Goal: Task Accomplishment & Management: Complete application form

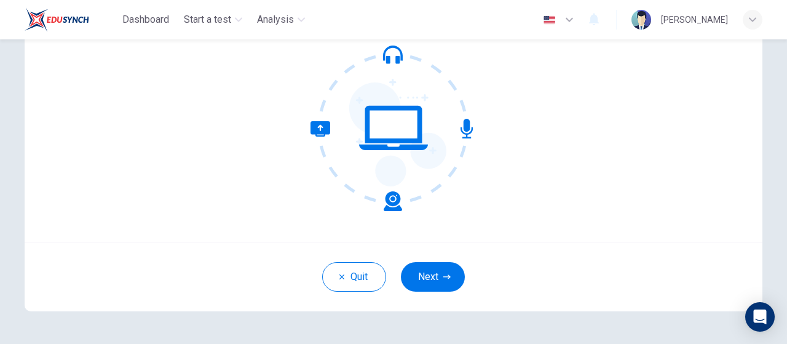
scroll to position [135, 0]
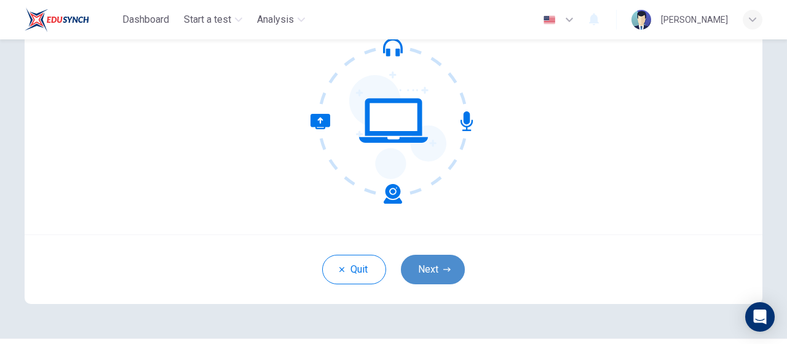
click at [421, 266] on button "Next" at bounding box center [433, 270] width 64 height 30
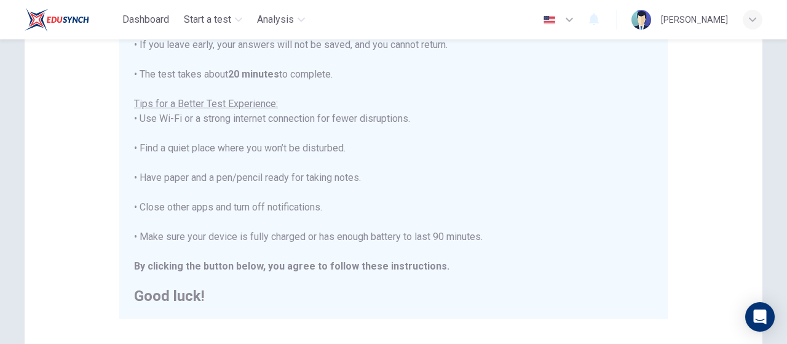
scroll to position [298, 0]
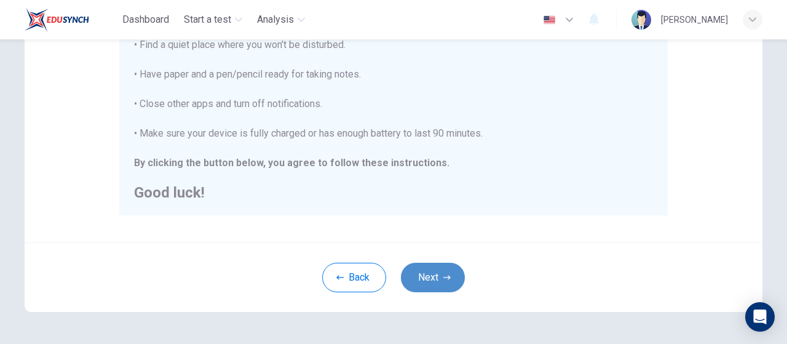
click at [418, 283] on button "Next" at bounding box center [433, 278] width 64 height 30
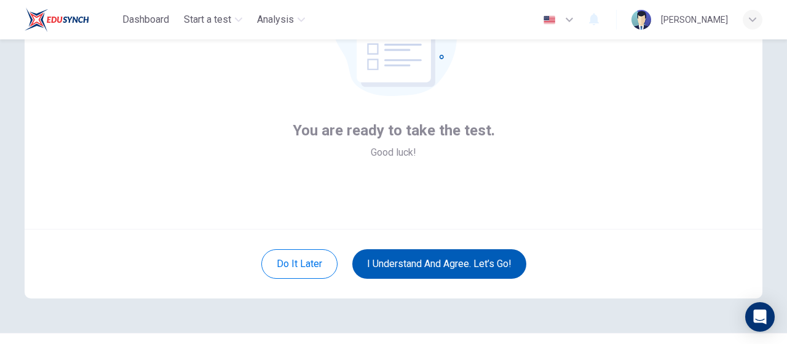
scroll to position [137, 0]
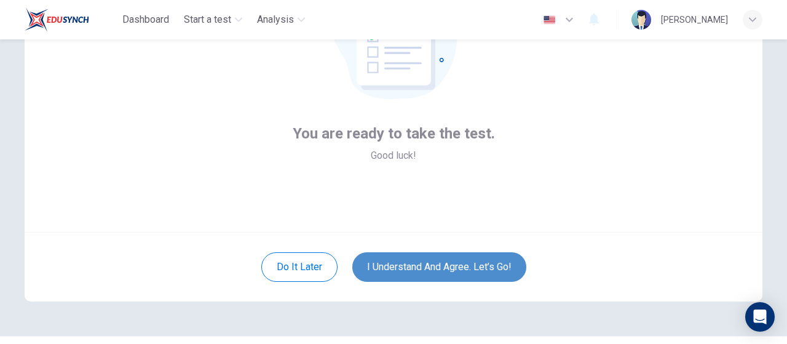
click at [417, 266] on button "I understand and agree. Let’s go!" at bounding box center [439, 267] width 174 height 30
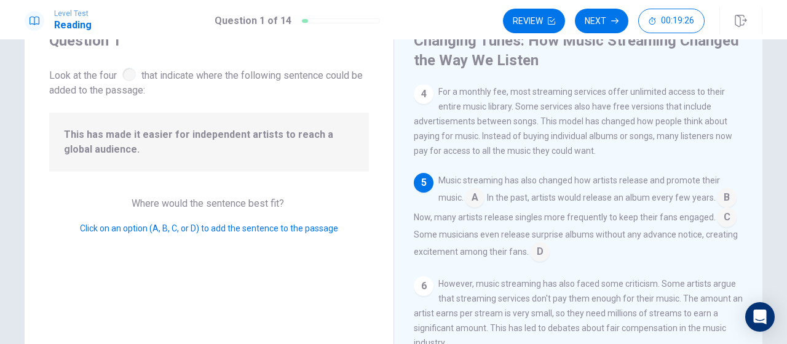
scroll to position [268, 0]
click at [472, 194] on input at bounding box center [475, 199] width 20 height 20
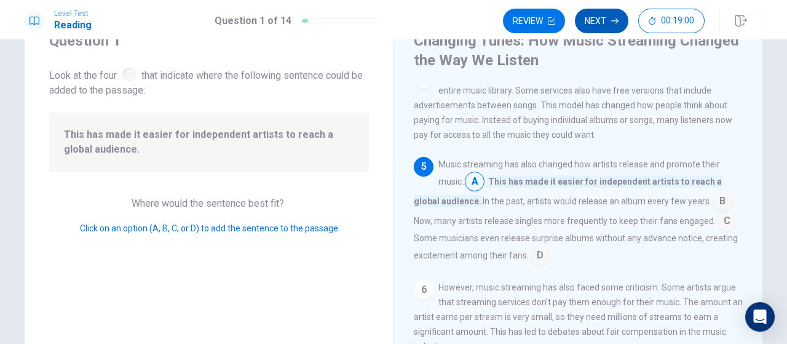
click at [595, 27] on button "Next" at bounding box center [602, 21] width 54 height 25
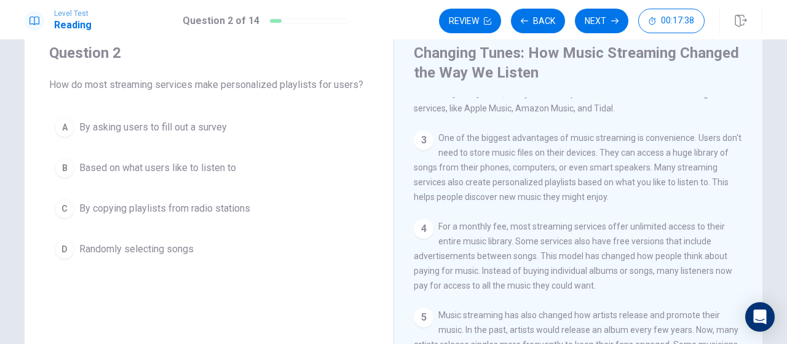
scroll to position [128, 0]
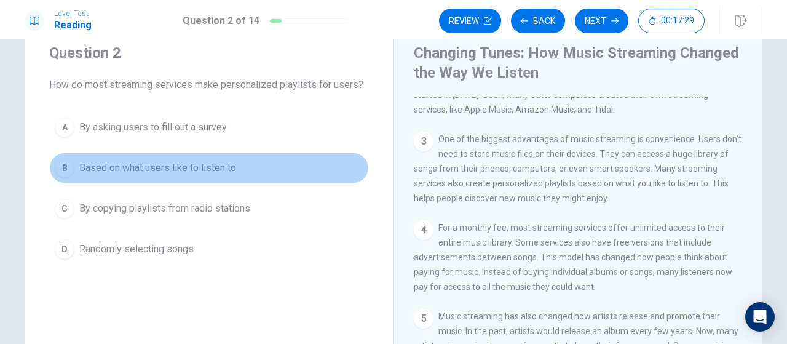
click at [63, 158] on div "B" at bounding box center [65, 168] width 20 height 20
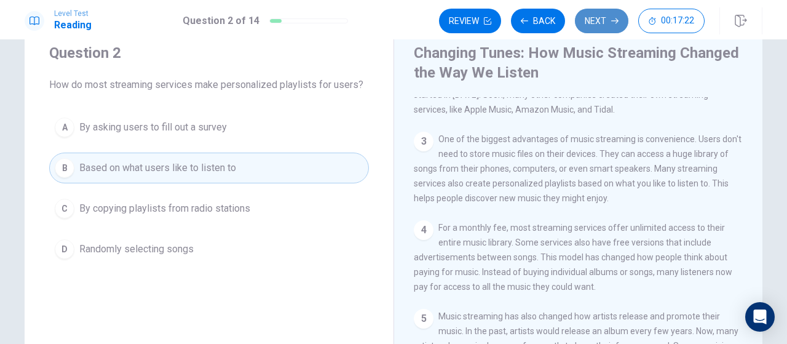
click at [605, 17] on button "Next" at bounding box center [602, 21] width 54 height 25
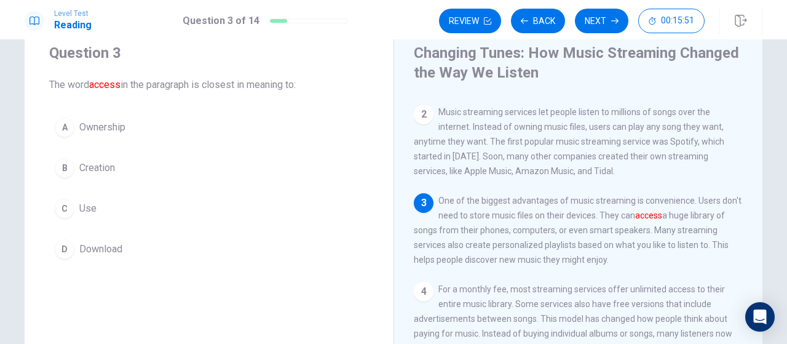
scroll to position [69, 0]
click at [153, 201] on button "C Use" at bounding box center [209, 208] width 320 height 31
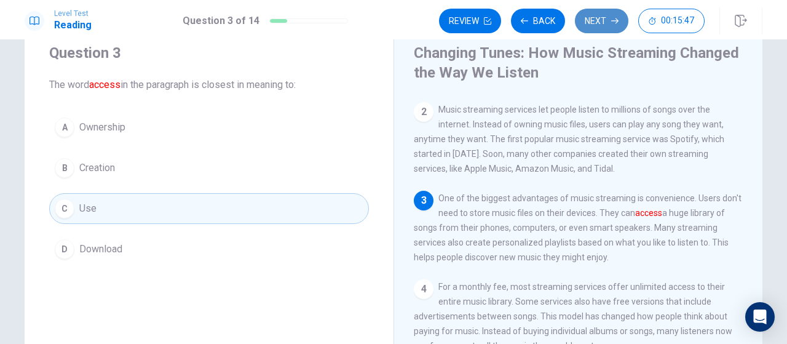
click at [610, 29] on button "Next" at bounding box center [602, 21] width 54 height 25
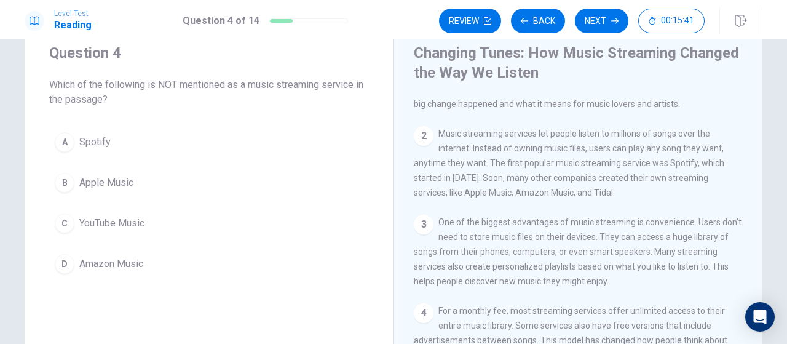
scroll to position [46, 0]
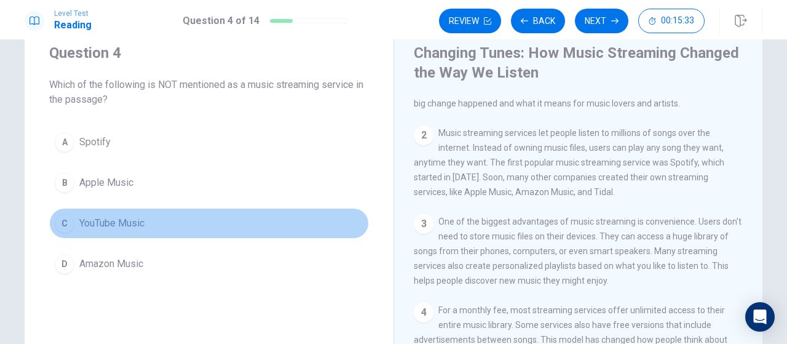
click at [166, 227] on button "C YouTube Music" at bounding box center [209, 223] width 320 height 31
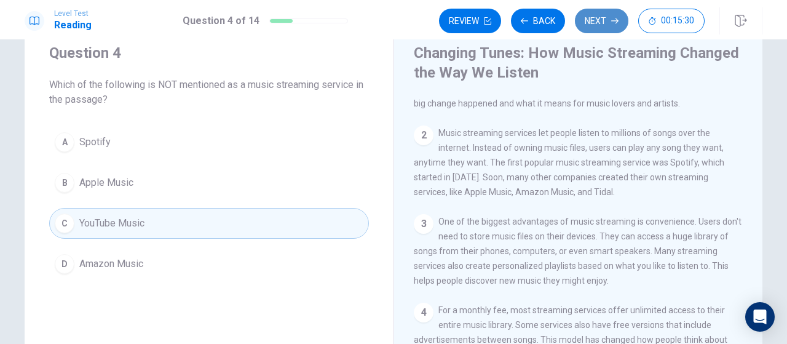
click at [600, 17] on button "Next" at bounding box center [602, 21] width 54 height 25
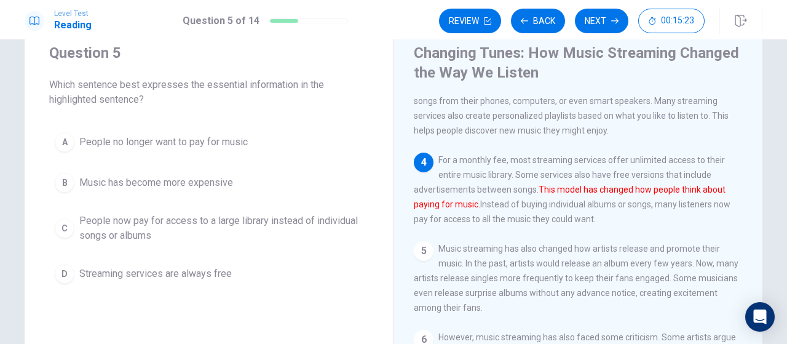
scroll to position [201, 0]
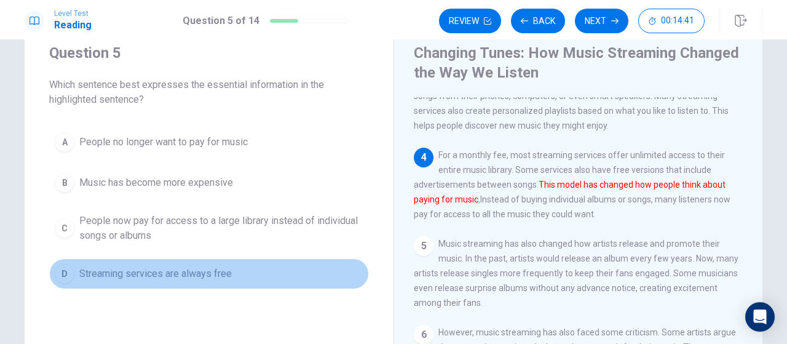
click at [223, 273] on span "Streaming services are always free" at bounding box center [155, 273] width 153 height 15
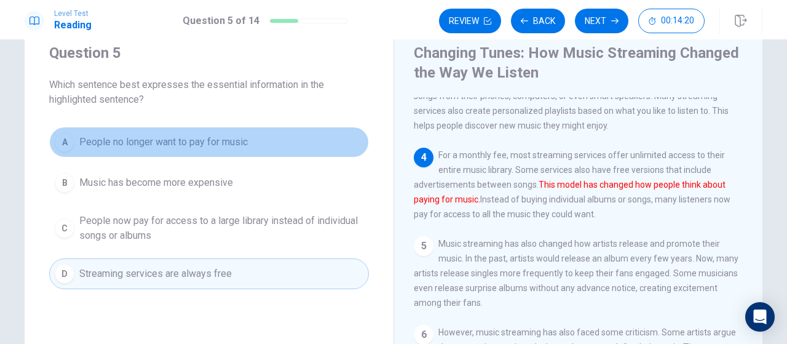
click at [225, 154] on button "A People no longer want to pay for music" at bounding box center [209, 142] width 320 height 31
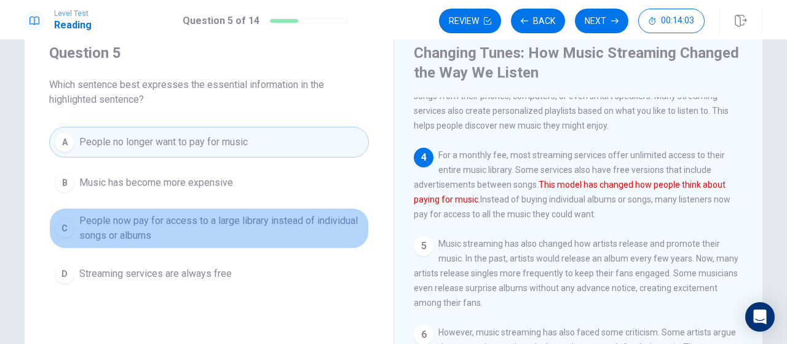
click at [229, 226] on span "People now pay for access to a large library instead of individual songs or alb…" at bounding box center [221, 228] width 284 height 30
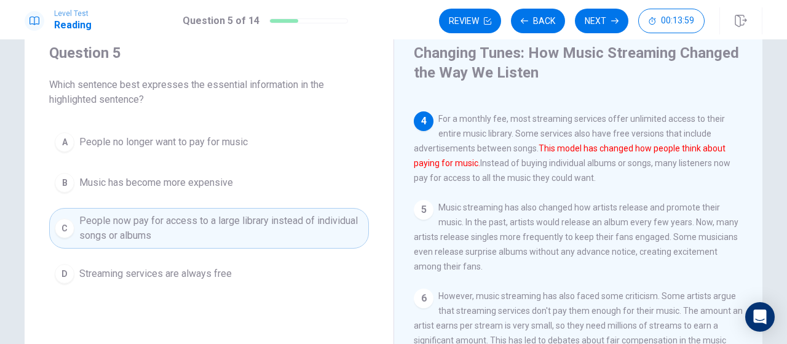
scroll to position [244, 0]
click at [603, 22] on button "Next" at bounding box center [602, 21] width 54 height 25
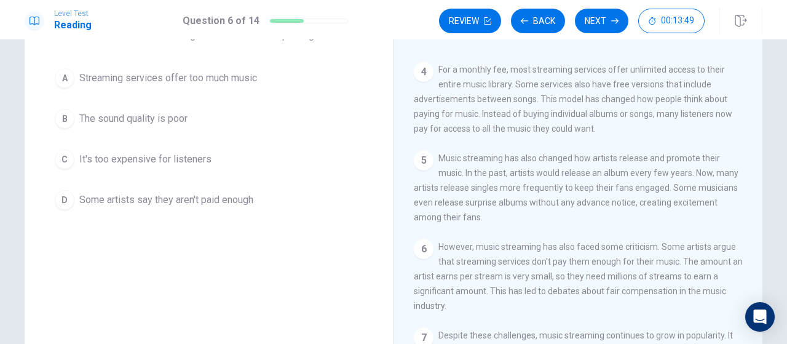
scroll to position [241, 0]
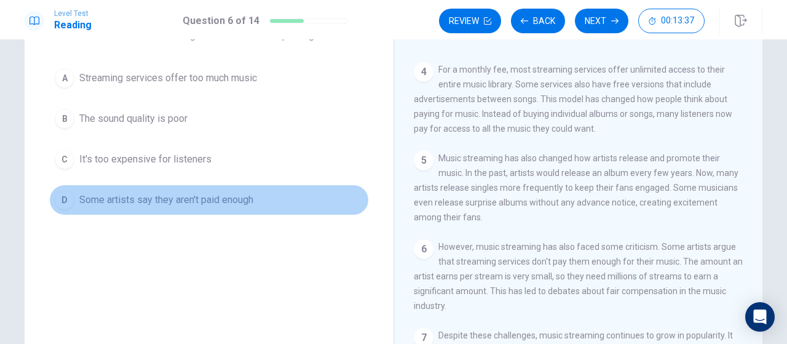
click at [210, 199] on span "Some artists say they aren't paid enough" at bounding box center [166, 200] width 174 height 15
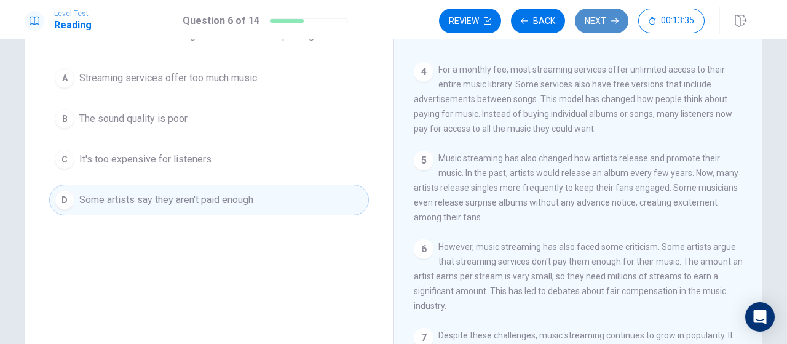
click at [599, 28] on button "Next" at bounding box center [602, 21] width 54 height 25
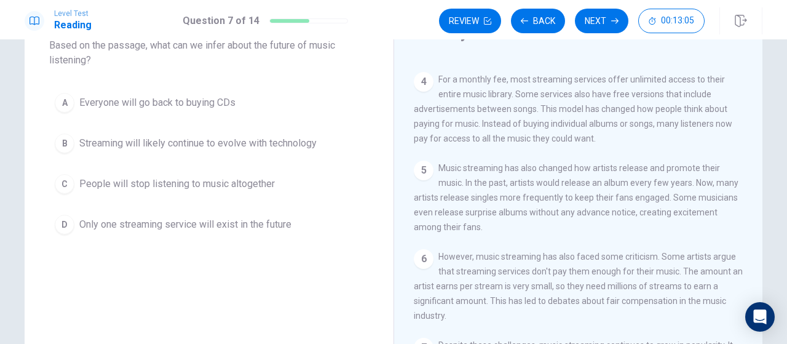
scroll to position [81, 0]
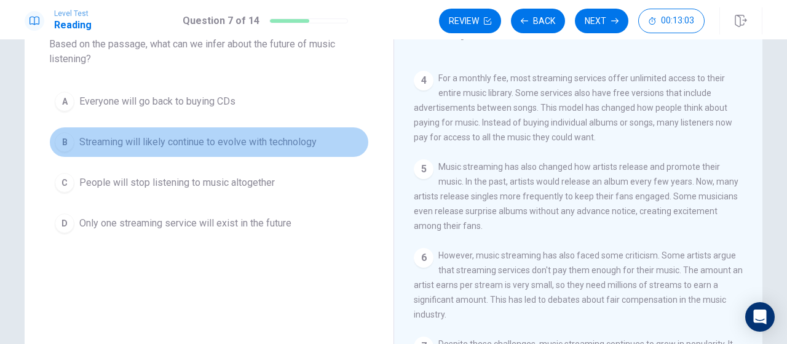
click at [317, 145] on button "B Streaming will likely continue to evolve with technology" at bounding box center [209, 142] width 320 height 31
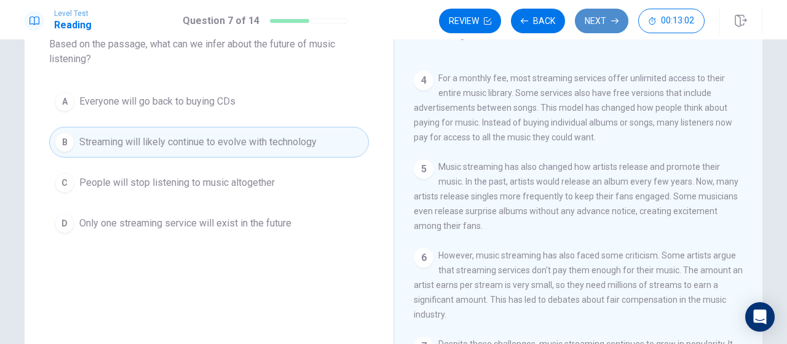
click at [608, 23] on button "Next" at bounding box center [602, 21] width 54 height 25
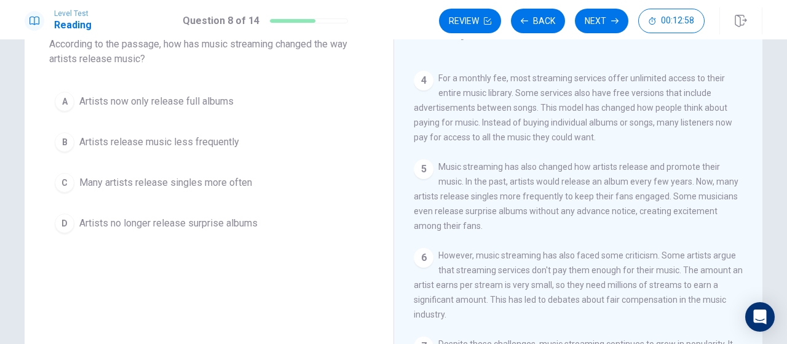
scroll to position [250, 0]
click at [237, 185] on span "Many artists release singles more often" at bounding box center [165, 182] width 173 height 15
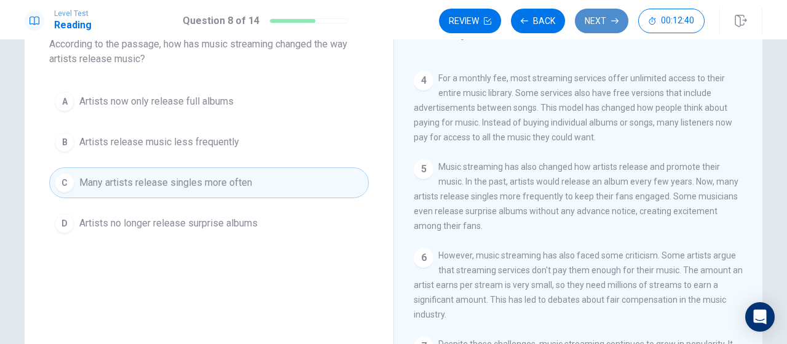
click at [597, 20] on button "Next" at bounding box center [602, 21] width 54 height 25
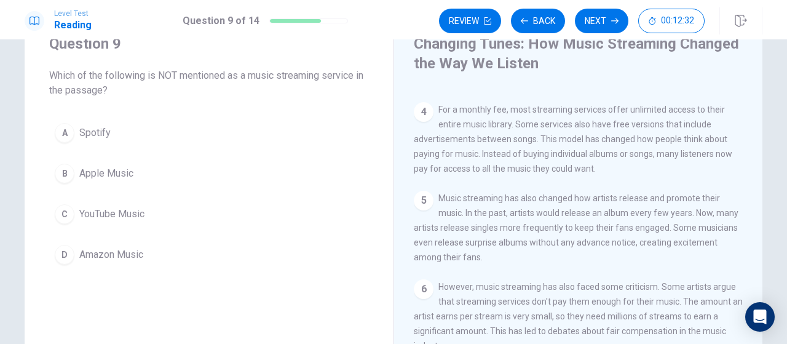
scroll to position [51, 0]
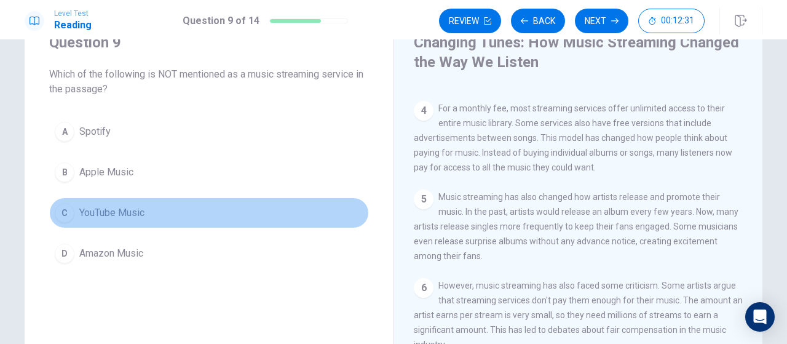
click at [122, 206] on span "YouTube Music" at bounding box center [111, 212] width 65 height 15
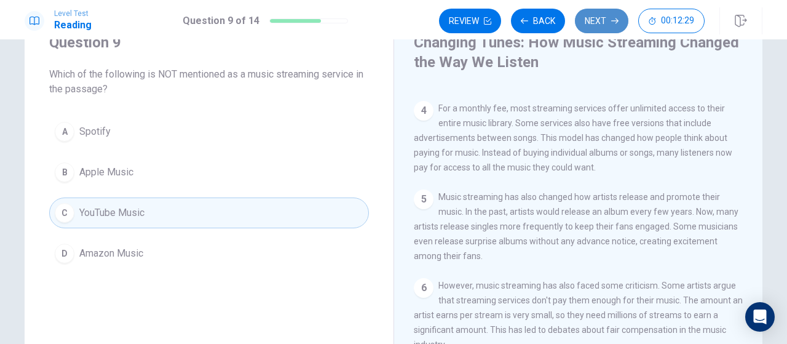
click at [592, 12] on button "Next" at bounding box center [602, 21] width 54 height 25
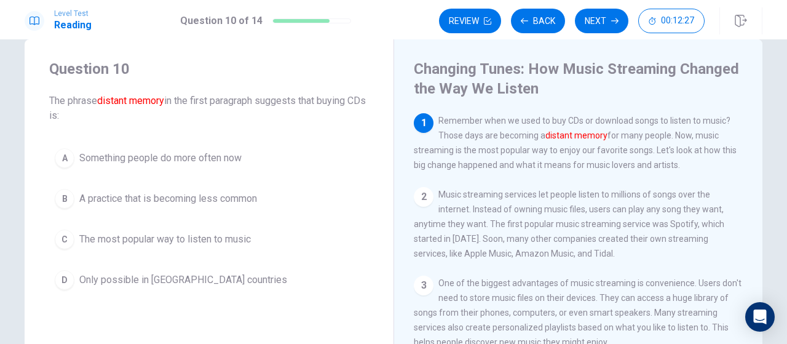
scroll to position [24, 0]
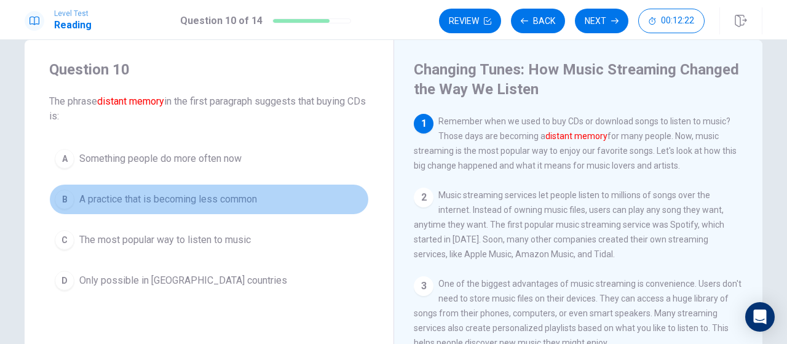
click at [230, 200] on span "A practice that is becoming less common" at bounding box center [168, 199] width 178 height 15
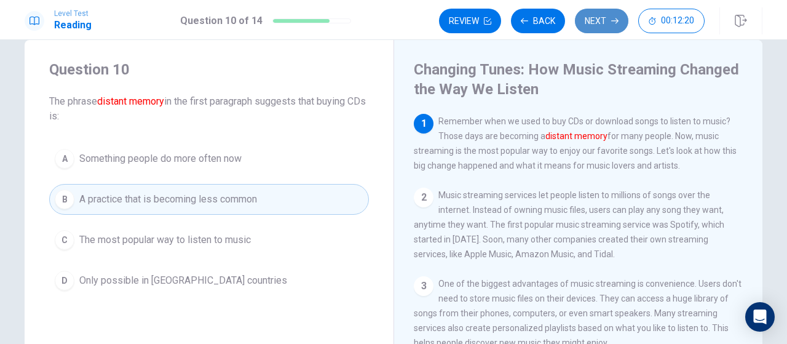
click at [598, 26] on button "Next" at bounding box center [602, 21] width 54 height 25
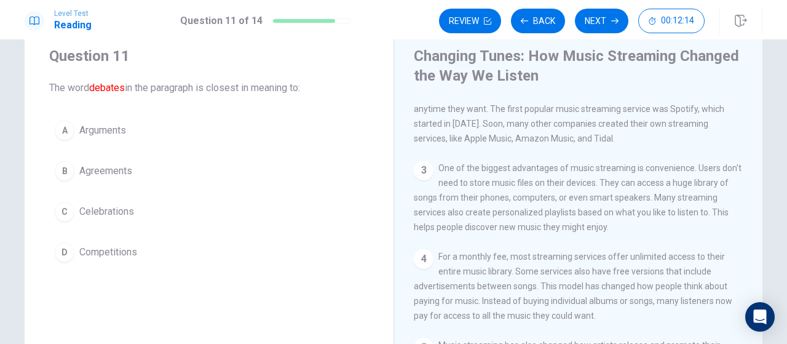
scroll to position [37, 0]
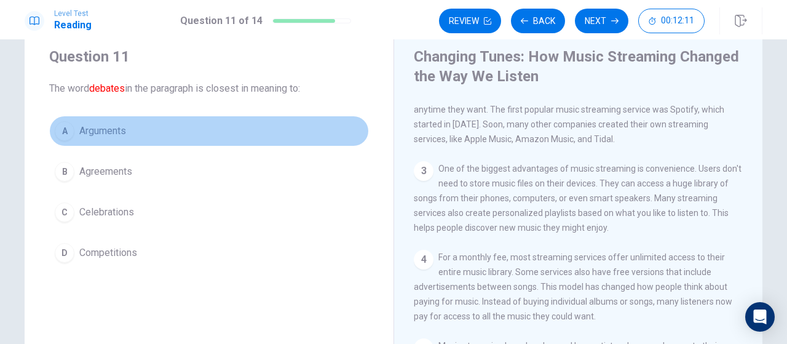
click at [196, 125] on button "A Arguments" at bounding box center [209, 131] width 320 height 31
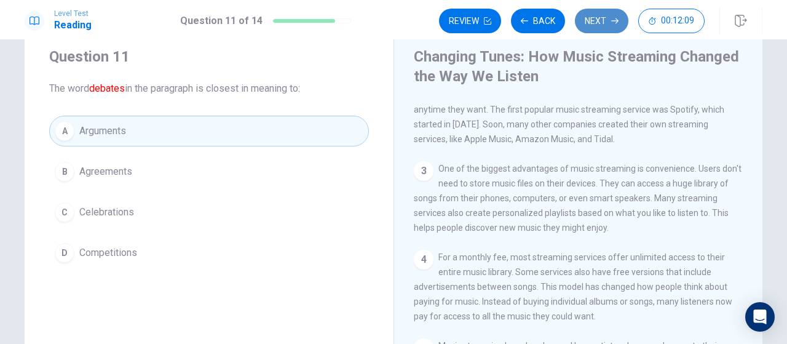
click at [595, 30] on button "Next" at bounding box center [602, 21] width 54 height 25
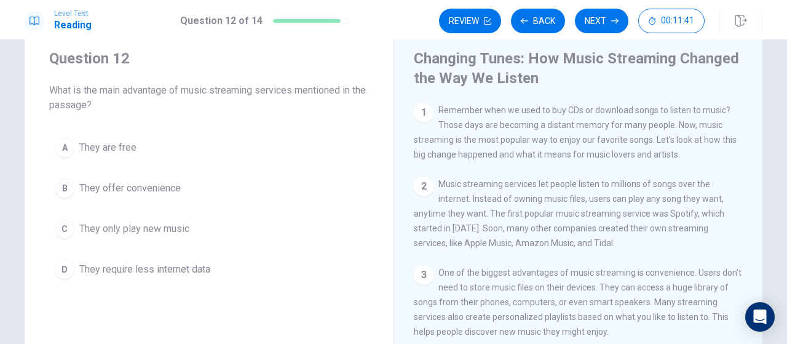
scroll to position [34, 0]
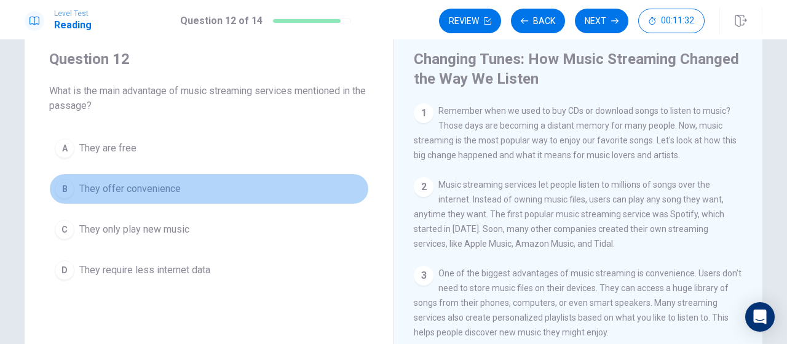
click at [234, 177] on button "B They offer convenience" at bounding box center [209, 188] width 320 height 31
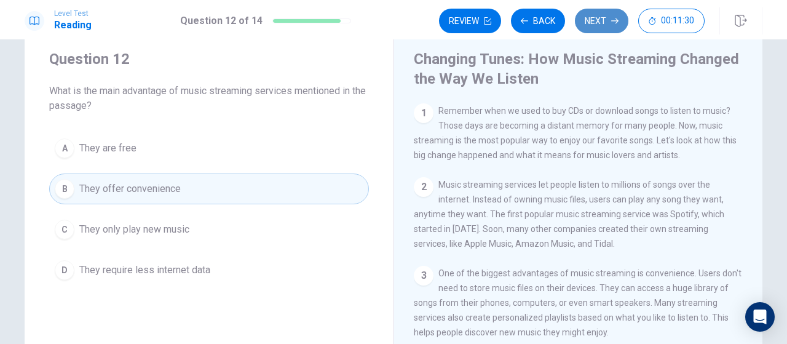
click at [602, 32] on button "Next" at bounding box center [602, 21] width 54 height 25
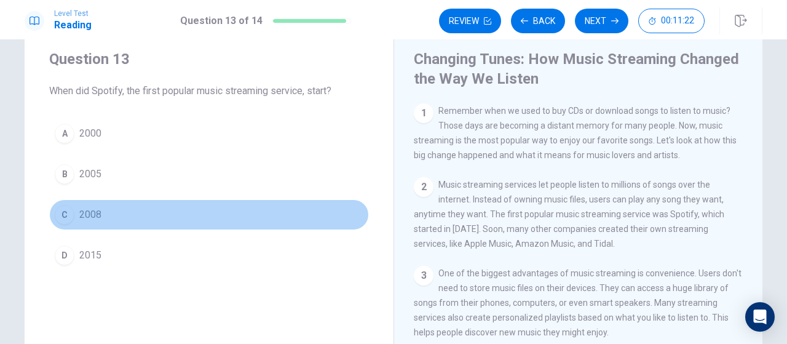
click at [240, 210] on button "C 2008" at bounding box center [209, 214] width 320 height 31
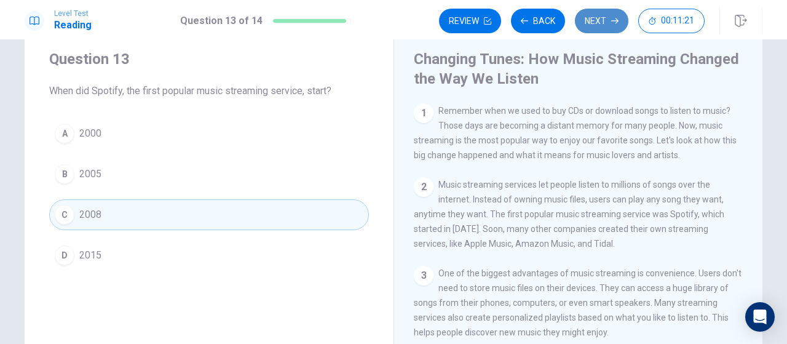
click at [597, 10] on button "Next" at bounding box center [602, 21] width 54 height 25
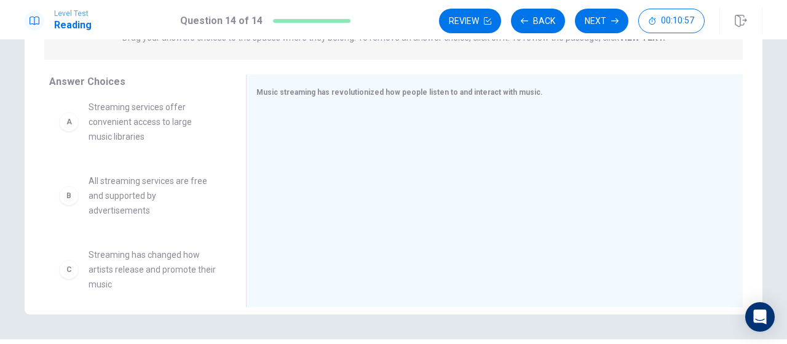
scroll to position [0, 0]
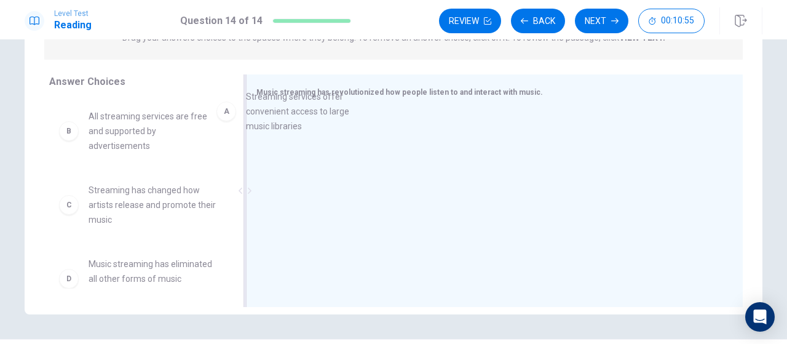
drag, startPoint x: 156, startPoint y: 131, endPoint x: 353, endPoint y: 111, distance: 197.8
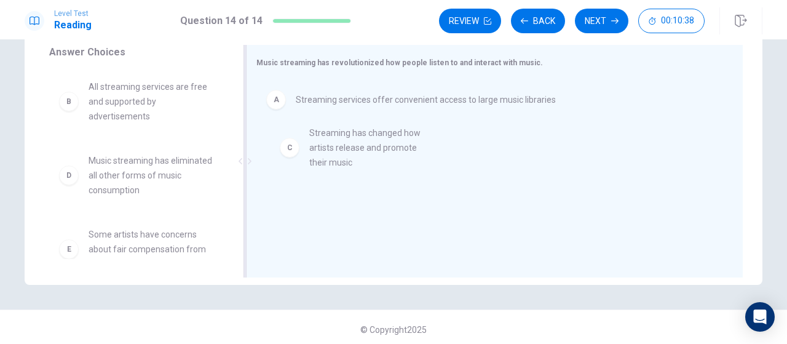
drag, startPoint x: 124, startPoint y: 181, endPoint x: 367, endPoint y: 151, distance: 244.3
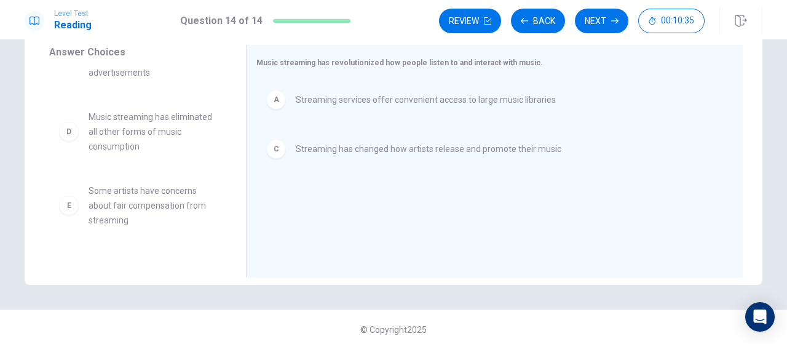
scroll to position [45, 0]
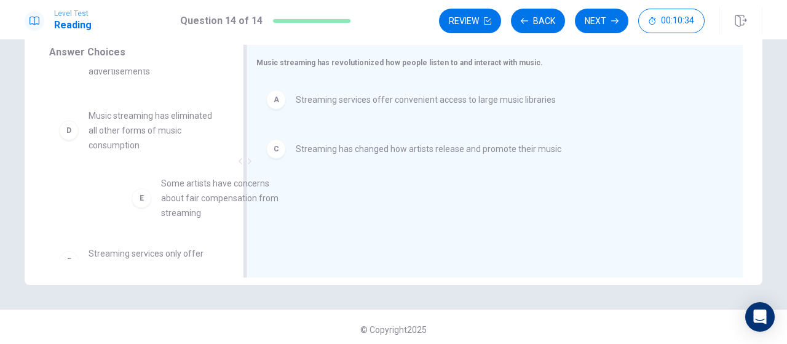
drag, startPoint x: 153, startPoint y: 206, endPoint x: 361, endPoint y: 186, distance: 209.5
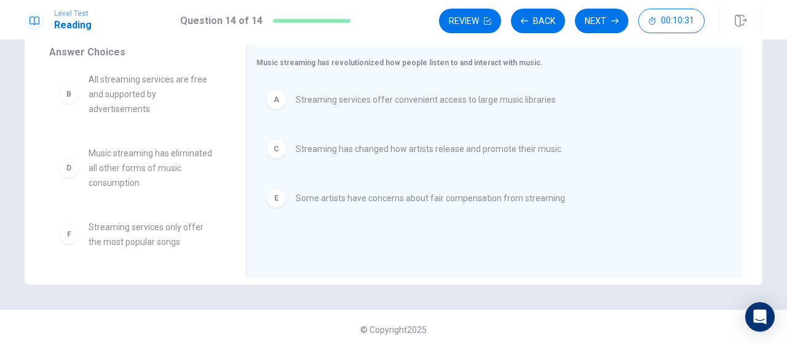
scroll to position [7, 0]
click at [600, 17] on button "Next" at bounding box center [602, 21] width 54 height 25
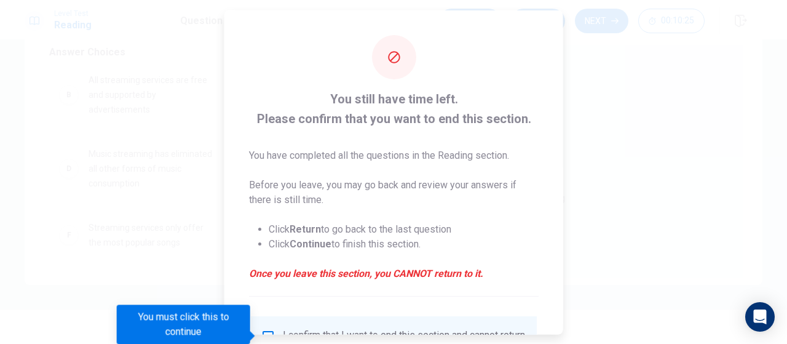
scroll to position [114, 0]
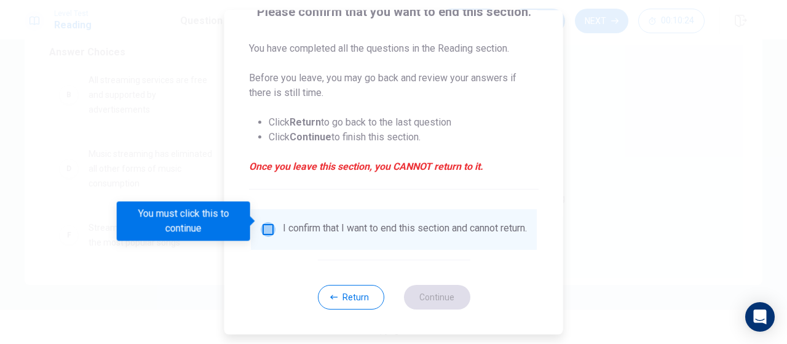
click at [263, 222] on input "You must click this to continue" at bounding box center [268, 229] width 15 height 15
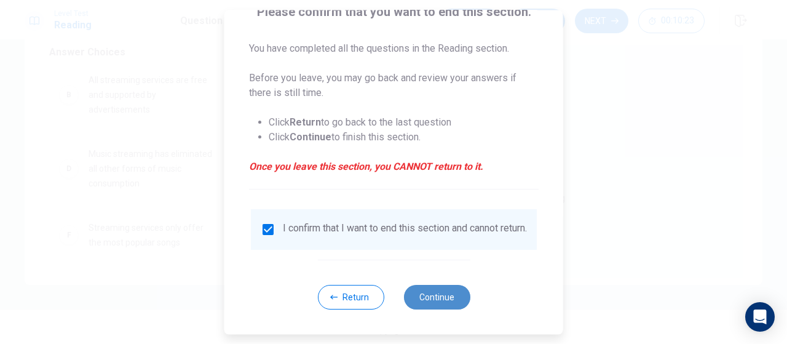
click at [431, 292] on button "Continue" at bounding box center [437, 297] width 66 height 25
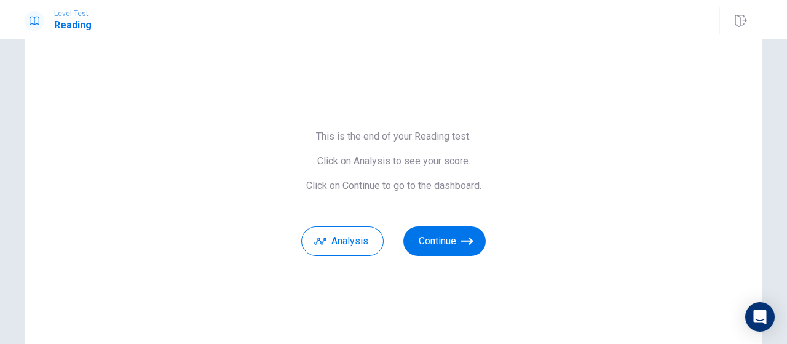
scroll to position [30, 0]
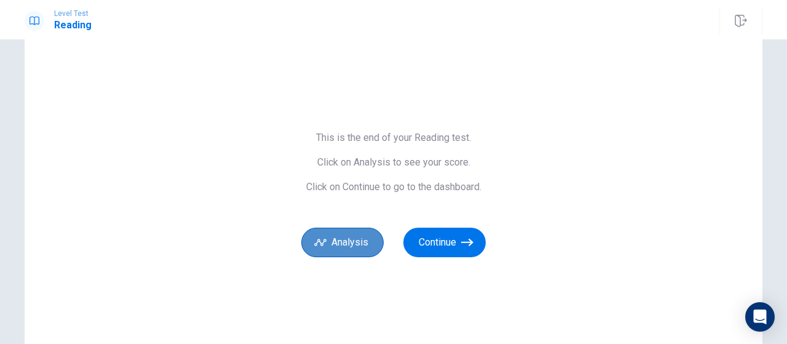
click at [341, 244] on button "Analysis" at bounding box center [342, 243] width 82 height 30
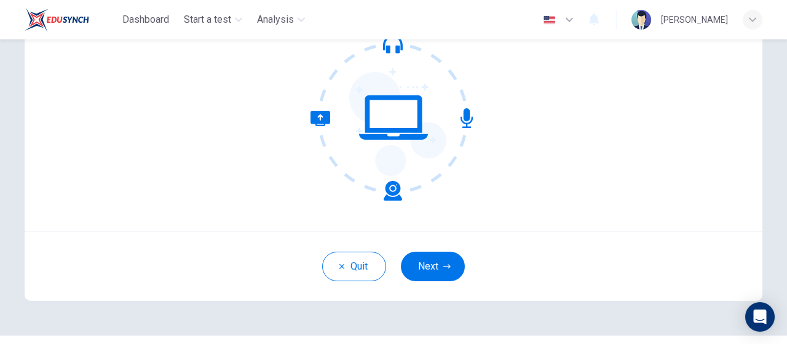
scroll to position [168, 0]
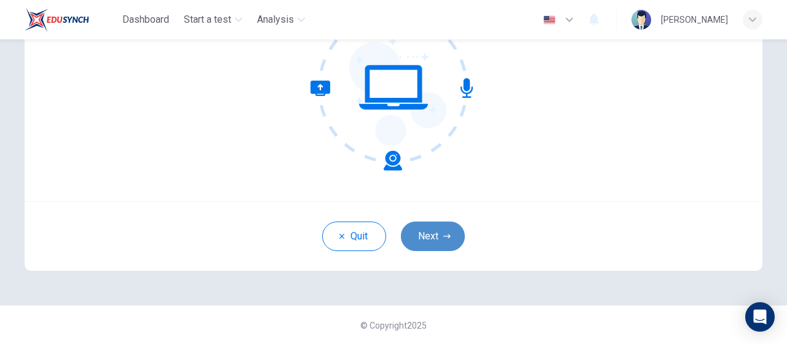
click at [443, 229] on button "Next" at bounding box center [433, 236] width 64 height 30
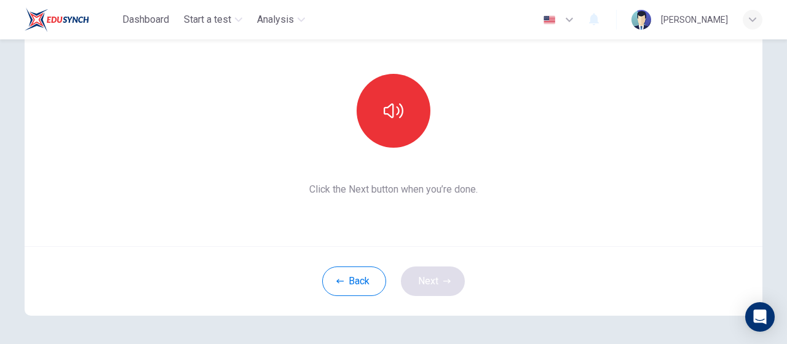
scroll to position [119, 0]
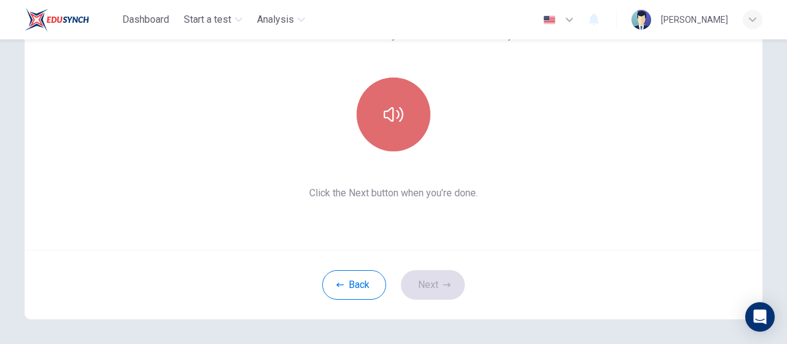
click at [388, 133] on button "button" at bounding box center [394, 115] width 74 height 74
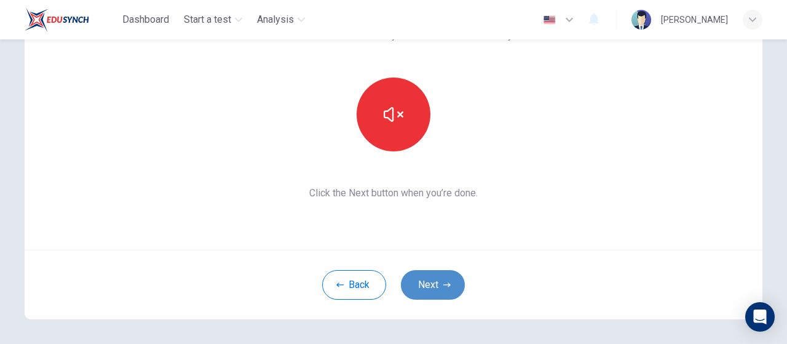
click at [437, 280] on button "Next" at bounding box center [433, 285] width 64 height 30
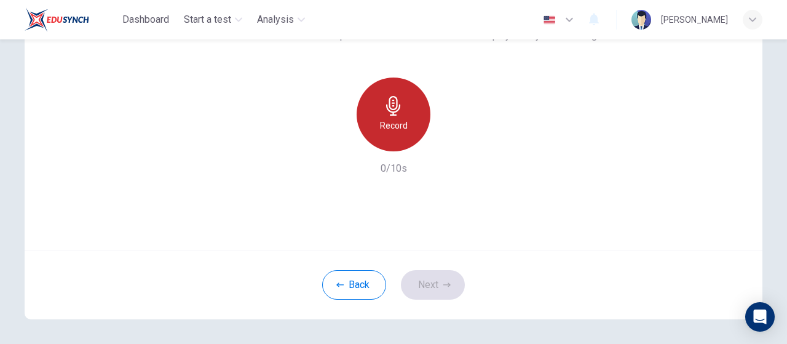
click at [367, 98] on div "Record" at bounding box center [394, 115] width 74 height 74
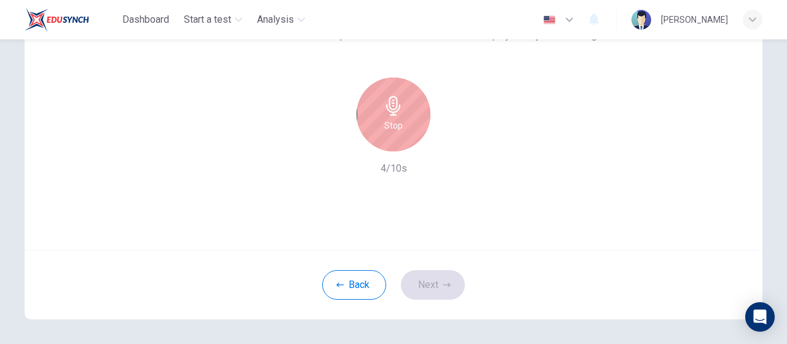
click at [367, 98] on div "Stop" at bounding box center [394, 115] width 74 height 74
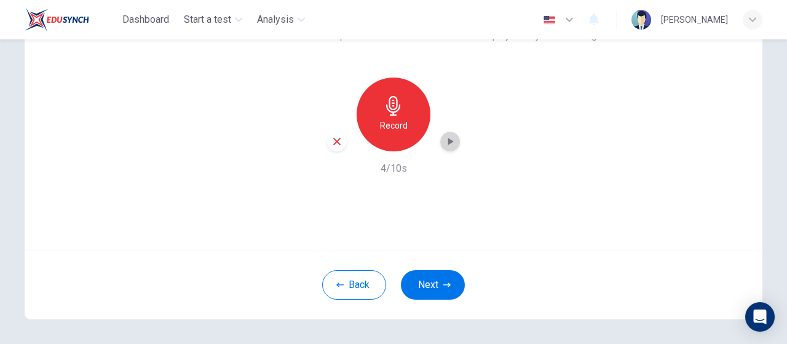
click at [450, 142] on icon "button" at bounding box center [450, 141] width 12 height 12
click at [431, 280] on button "Next" at bounding box center [433, 285] width 64 height 30
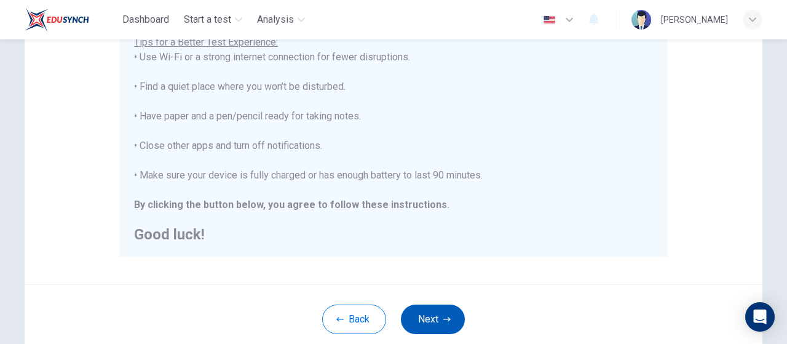
scroll to position [282, 0]
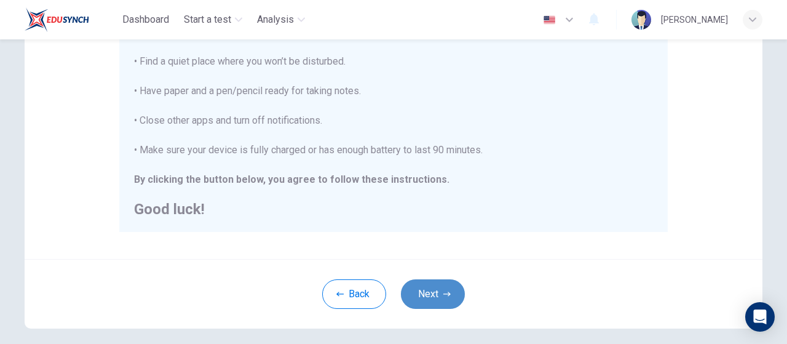
click at [434, 292] on button "Next" at bounding box center [433, 294] width 64 height 30
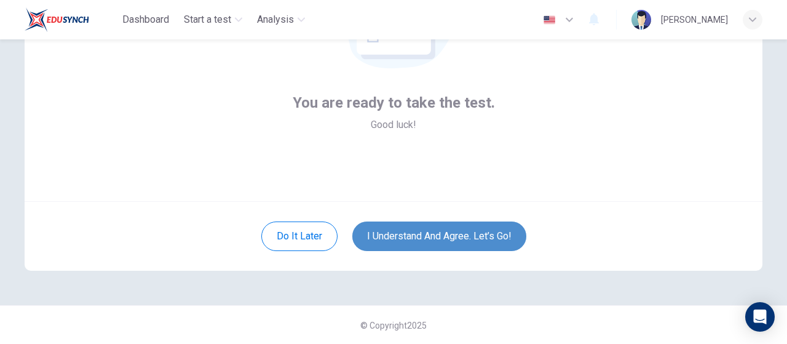
click at [496, 226] on button "I understand and agree. Let’s go!" at bounding box center [439, 236] width 174 height 30
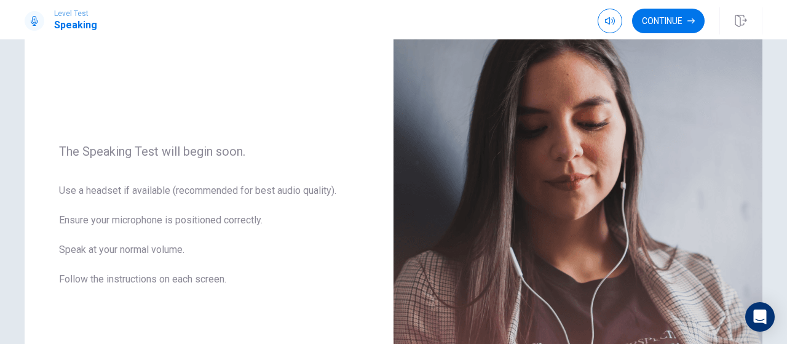
scroll to position [105, 0]
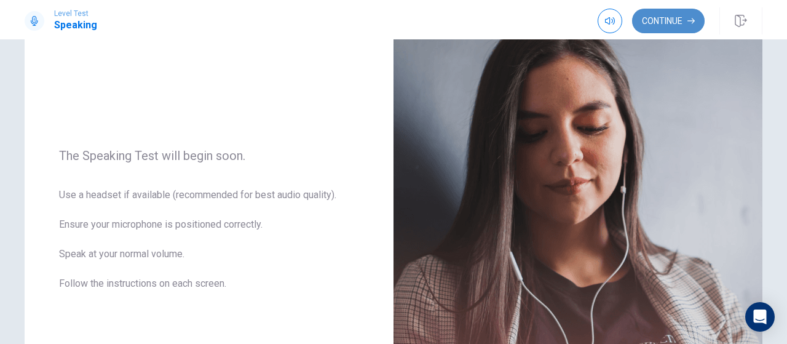
click at [671, 21] on button "Continue" at bounding box center [668, 21] width 73 height 25
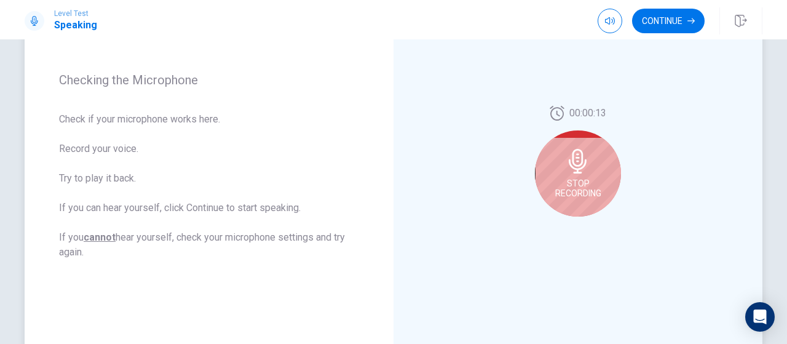
scroll to position [154, 0]
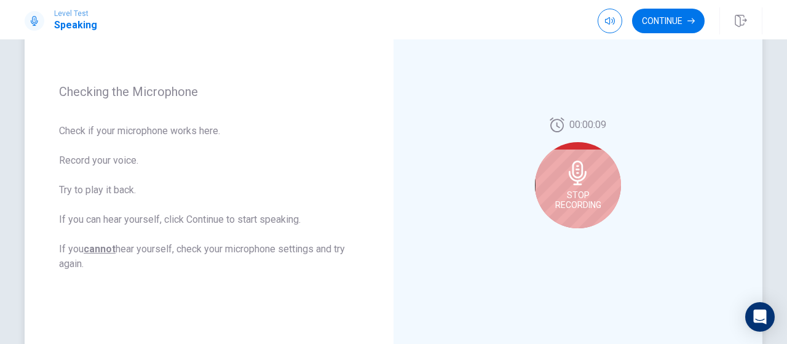
click at [573, 182] on icon at bounding box center [578, 173] width 25 height 25
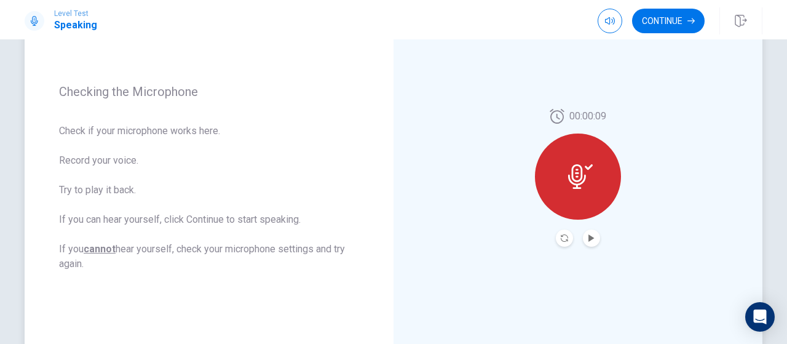
click at [583, 229] on div at bounding box center [578, 237] width 44 height 17
click at [589, 236] on icon "Play Audio" at bounding box center [592, 237] width 6 height 7
click at [669, 25] on button "Continue" at bounding box center [668, 21] width 73 height 25
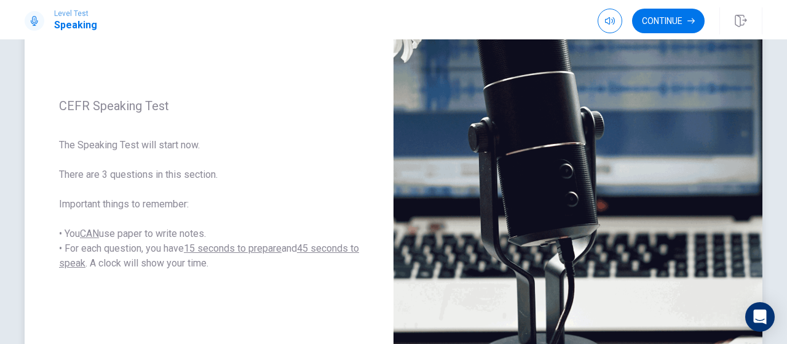
scroll to position [108, 0]
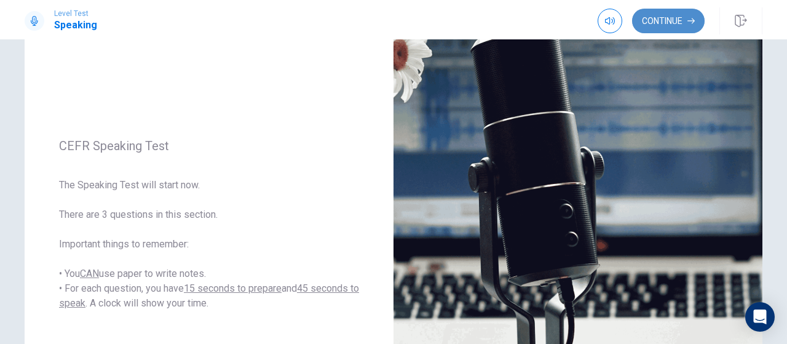
click at [666, 23] on button "Continue" at bounding box center [668, 21] width 73 height 25
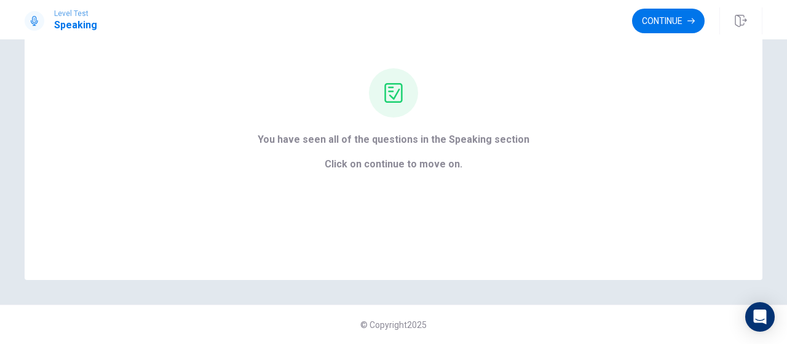
scroll to position [103, 0]
click at [680, 23] on button "Continue" at bounding box center [668, 21] width 73 height 25
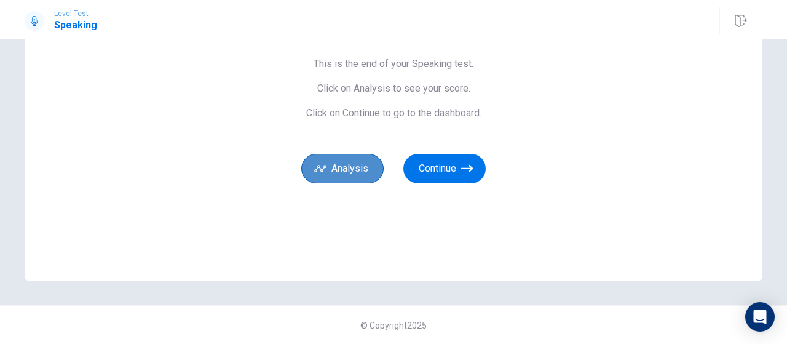
click at [340, 173] on button "Analysis" at bounding box center [342, 169] width 82 height 30
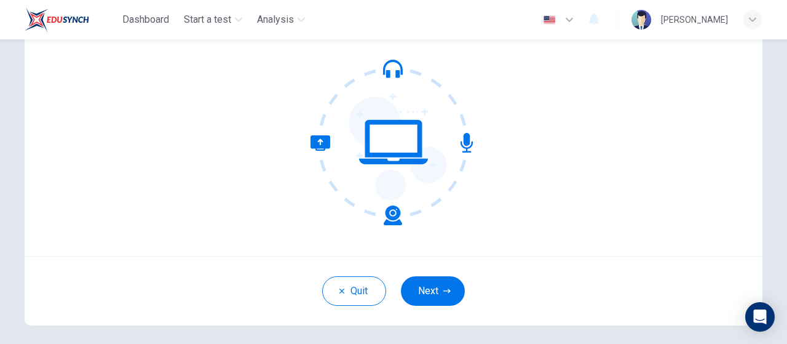
scroll to position [168, 0]
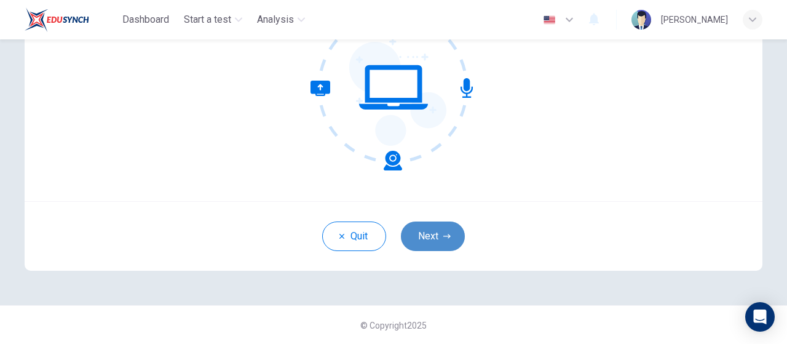
click at [420, 222] on button "Next" at bounding box center [433, 236] width 64 height 30
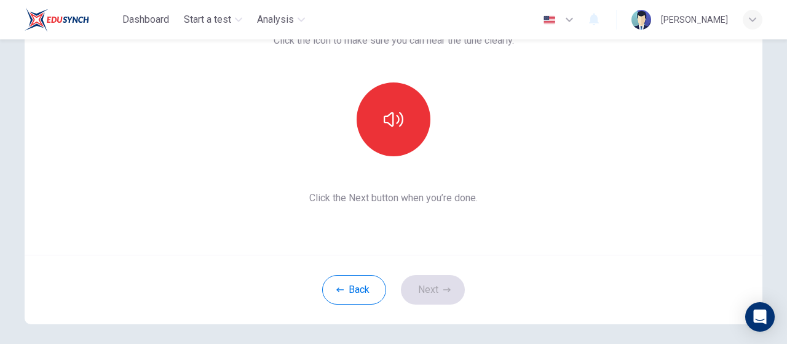
scroll to position [114, 0]
click at [354, 131] on div at bounding box center [393, 120] width 133 height 74
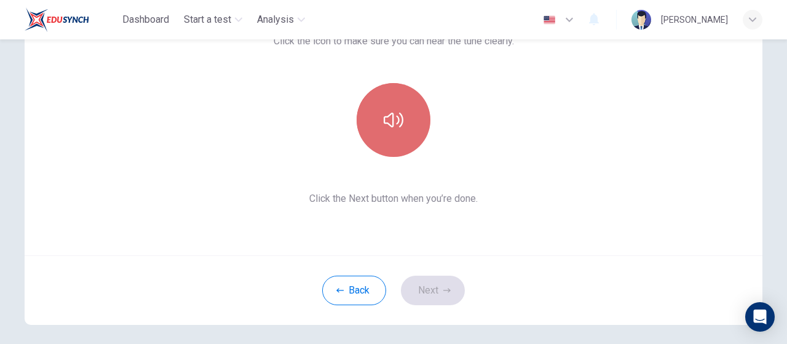
click at [376, 129] on button "button" at bounding box center [394, 120] width 74 height 74
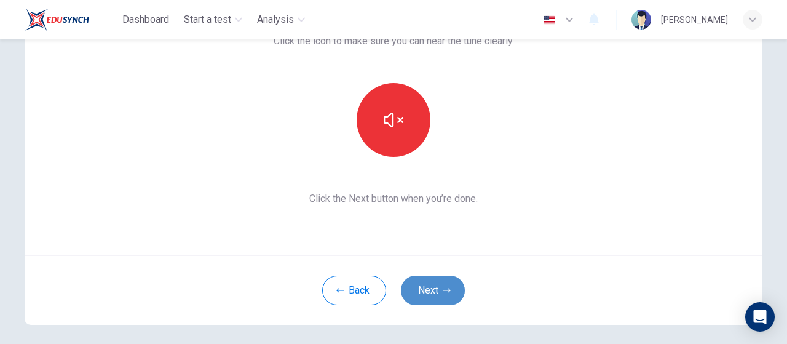
click at [427, 281] on button "Next" at bounding box center [433, 291] width 64 height 30
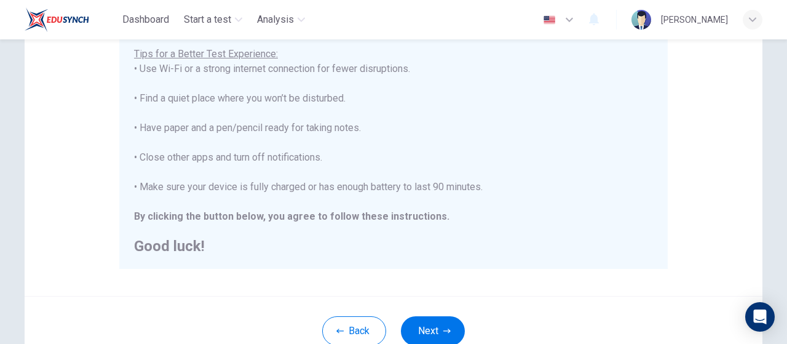
scroll to position [245, 0]
click at [444, 327] on icon "button" at bounding box center [447, 330] width 7 height 7
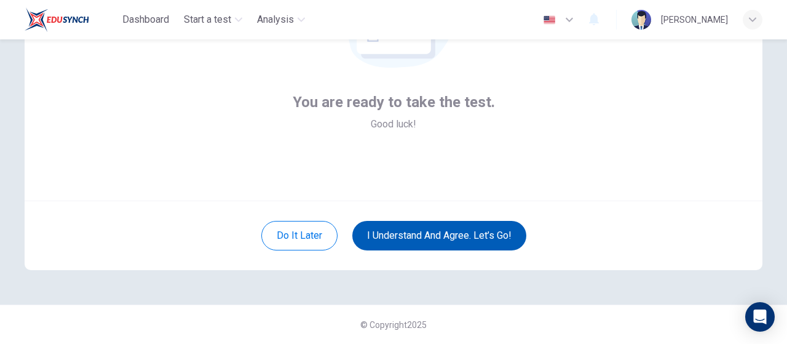
scroll to position [168, 0]
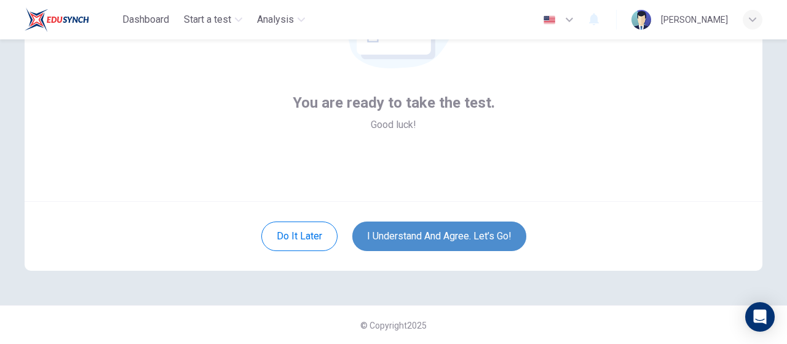
click at [459, 236] on button "I understand and agree. Let’s go!" at bounding box center [439, 236] width 174 height 30
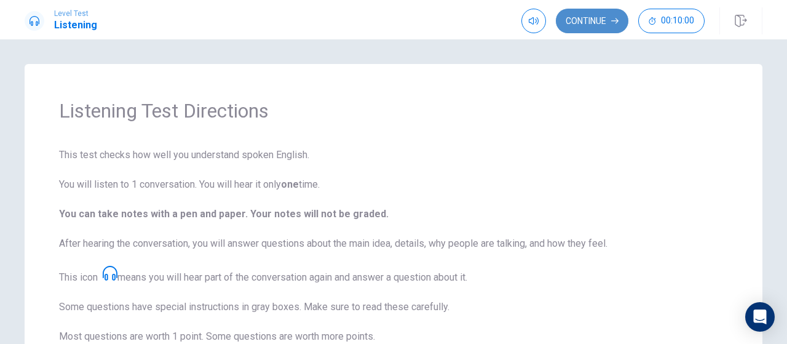
click at [614, 20] on icon "button" at bounding box center [614, 20] width 7 height 7
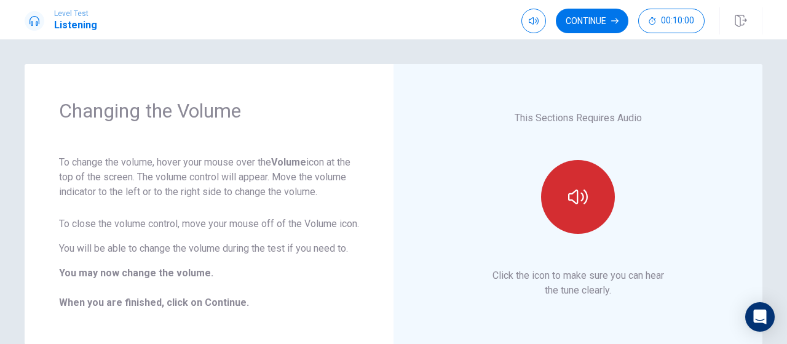
click at [586, 205] on button "button" at bounding box center [578, 197] width 74 height 74
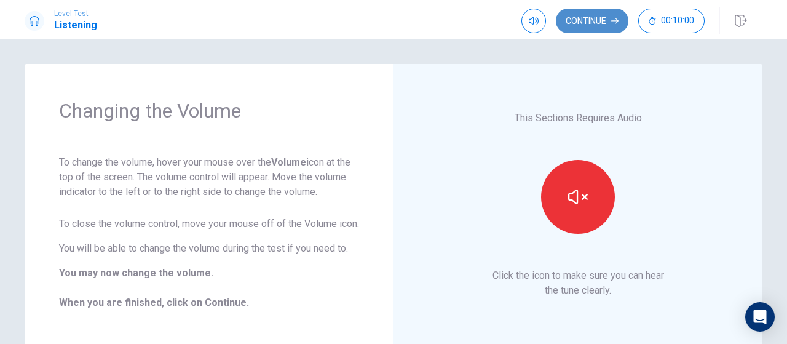
click at [603, 18] on button "Continue" at bounding box center [592, 21] width 73 height 25
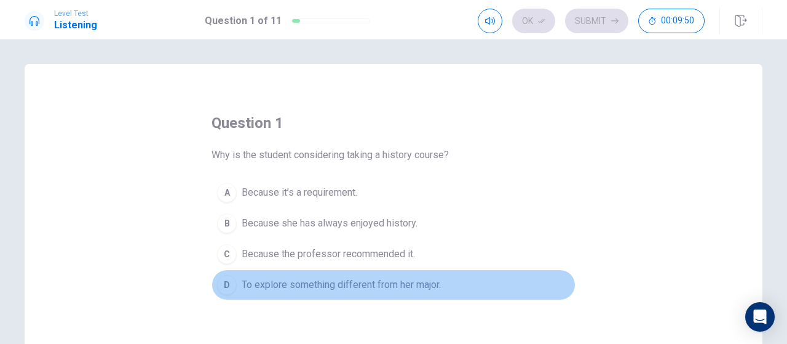
click at [348, 280] on span "To explore something different from her major." at bounding box center [341, 284] width 199 height 15
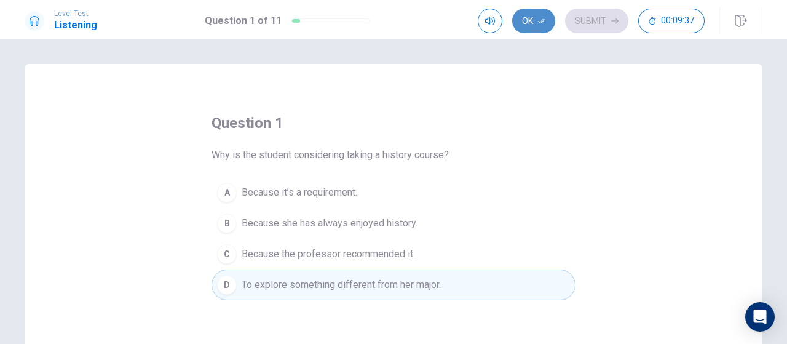
click at [540, 14] on button "Ok" at bounding box center [533, 21] width 43 height 25
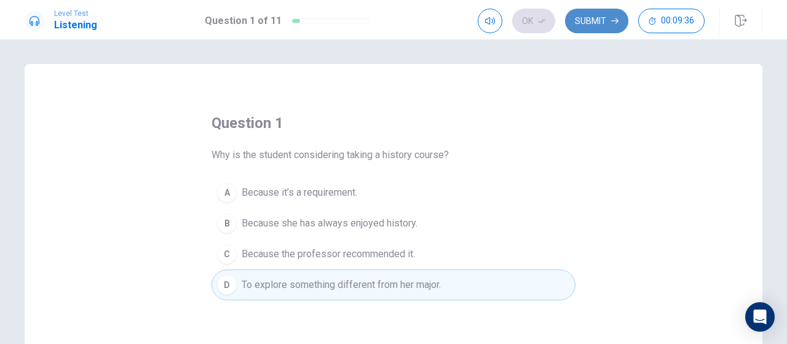
click at [602, 28] on button "Submit" at bounding box center [596, 21] width 63 height 25
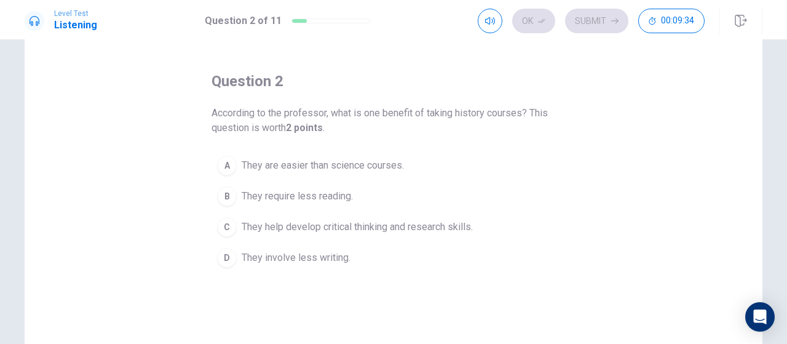
scroll to position [44, 0]
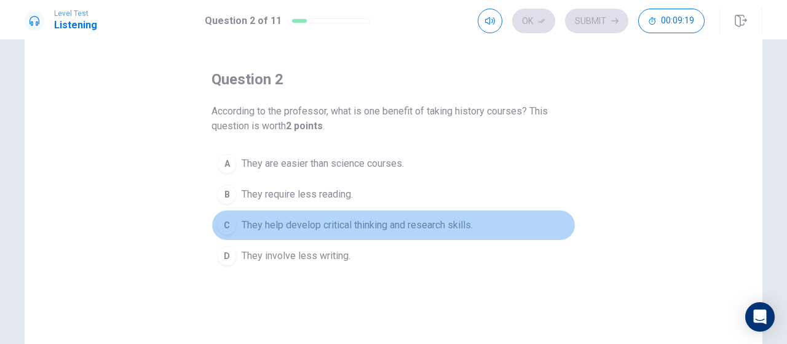
click at [405, 220] on span "They help develop critical thinking and research skills." at bounding box center [357, 225] width 231 height 15
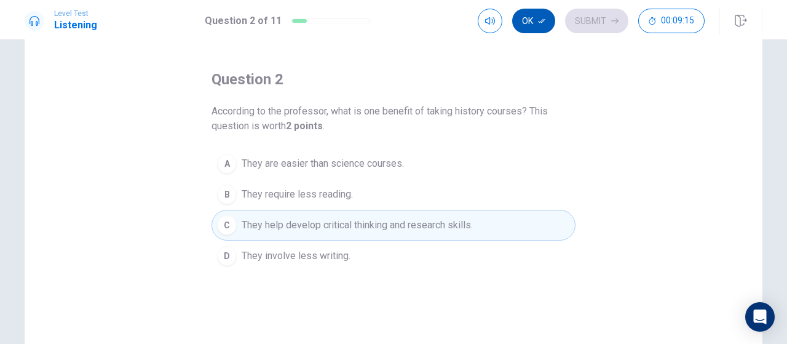
click at [536, 26] on button "Ok" at bounding box center [533, 21] width 43 height 25
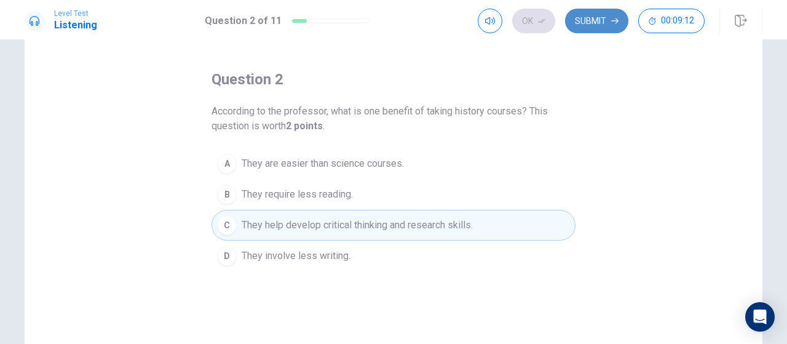
click at [610, 16] on button "Submit" at bounding box center [596, 21] width 63 height 25
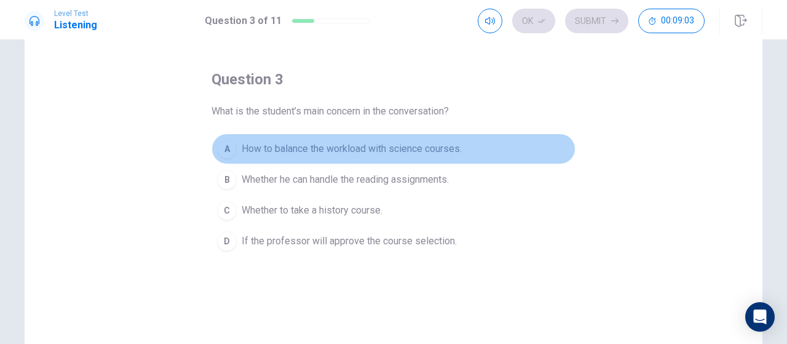
click at [454, 142] on span "How to balance the workload with science courses." at bounding box center [352, 148] width 220 height 15
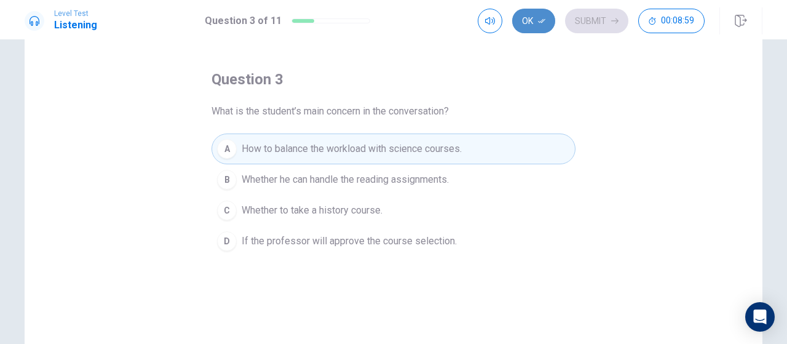
click at [548, 19] on button "Ok" at bounding box center [533, 21] width 43 height 25
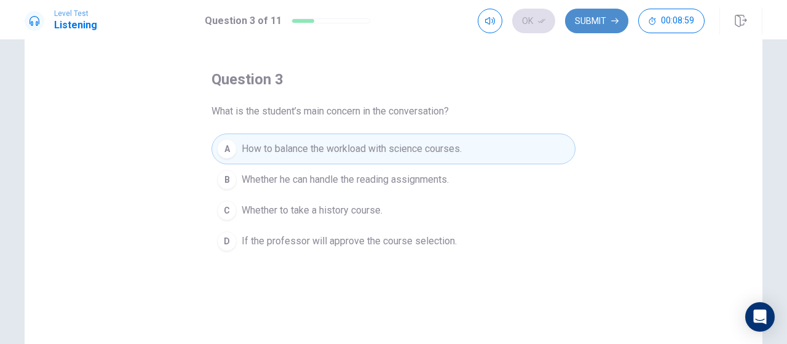
click at [572, 19] on button "Submit" at bounding box center [596, 21] width 63 height 25
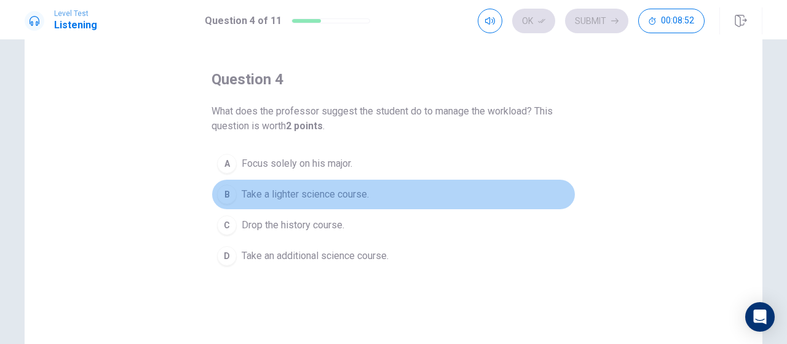
click at [368, 189] on button "B Take a lighter science course." at bounding box center [394, 194] width 364 height 31
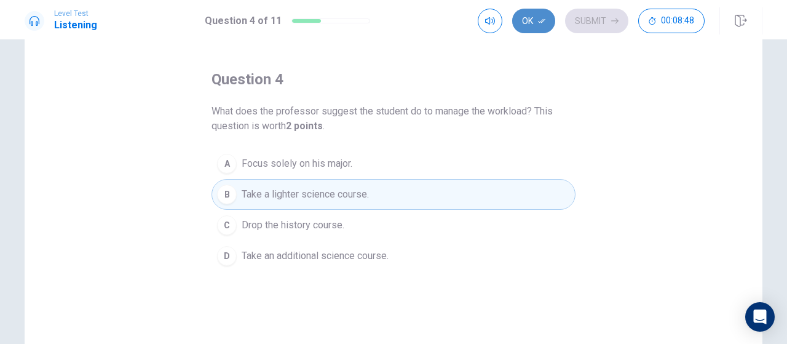
click at [540, 24] on icon "button" at bounding box center [541, 20] width 7 height 7
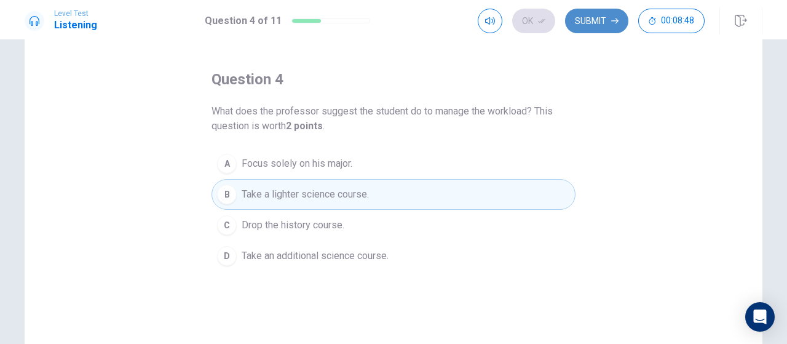
click at [588, 15] on button "Submit" at bounding box center [596, 21] width 63 height 25
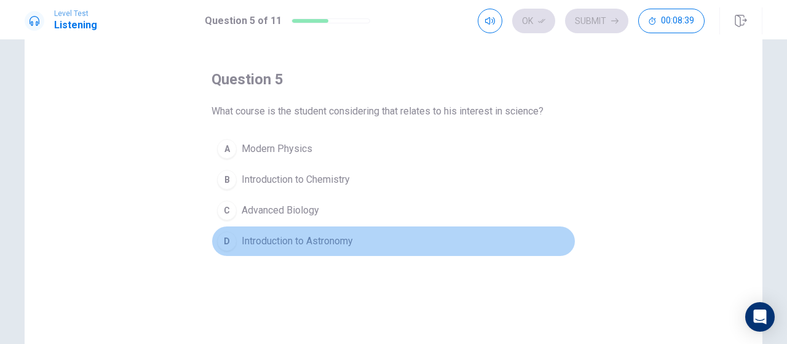
click at [340, 238] on span "Introduction to Astronomy" at bounding box center [297, 241] width 111 height 15
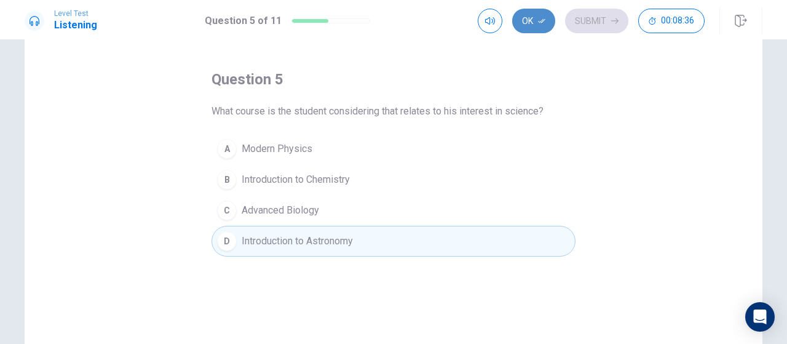
click at [541, 22] on icon "button" at bounding box center [541, 20] width 7 height 7
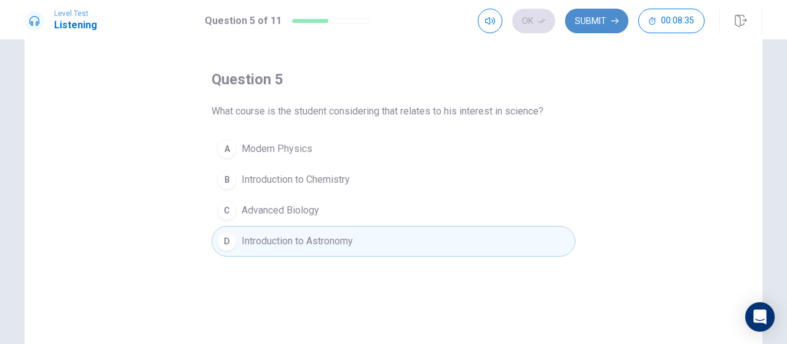
click at [578, 22] on button "Submit" at bounding box center [596, 21] width 63 height 25
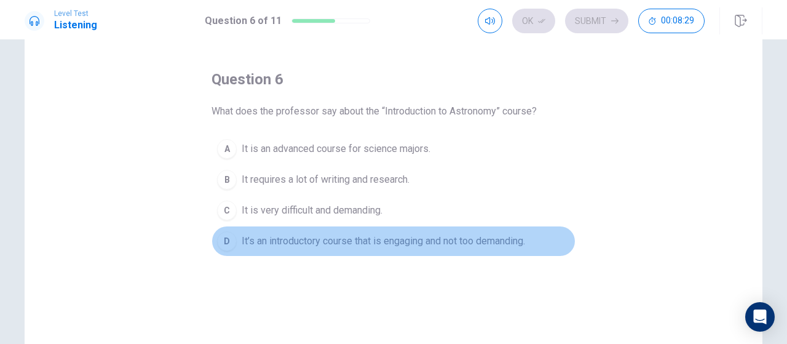
click at [388, 242] on span "It’s an introductory course that is engaging and not too demanding." at bounding box center [384, 241] width 284 height 15
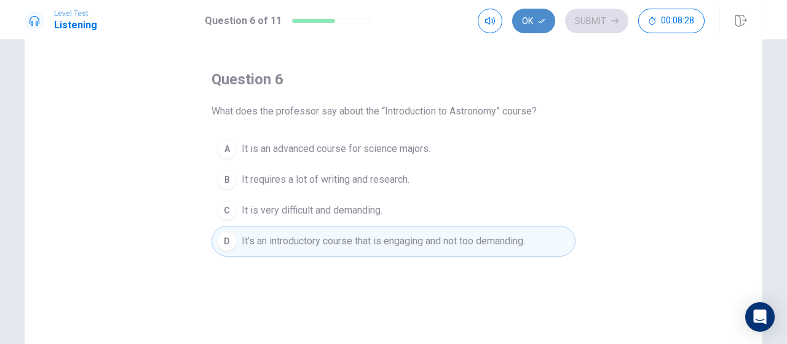
click at [543, 21] on icon "button" at bounding box center [541, 20] width 7 height 7
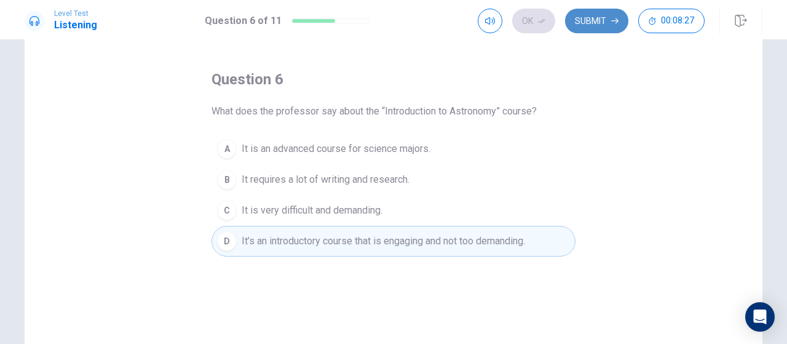
click at [592, 22] on button "Submit" at bounding box center [596, 21] width 63 height 25
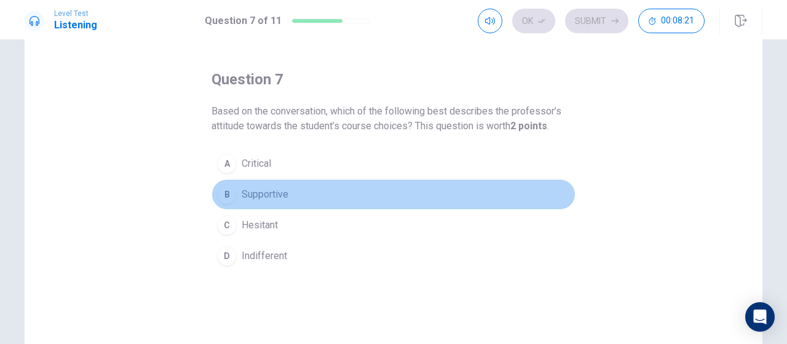
click at [306, 193] on button "B Supportive" at bounding box center [394, 194] width 364 height 31
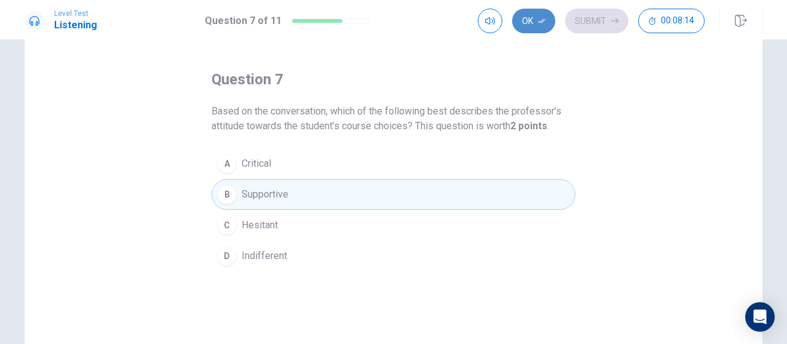
click at [544, 20] on icon "button" at bounding box center [541, 20] width 7 height 7
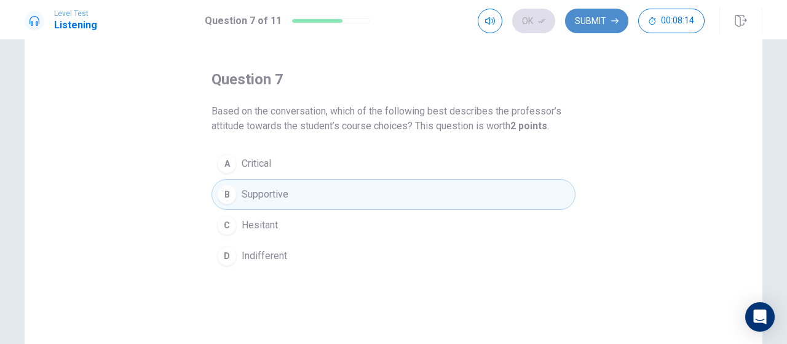
click at [591, 19] on button "Submit" at bounding box center [596, 21] width 63 height 25
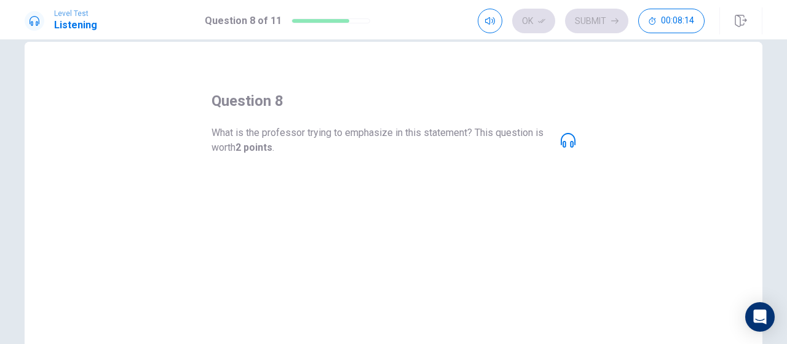
scroll to position [21, 0]
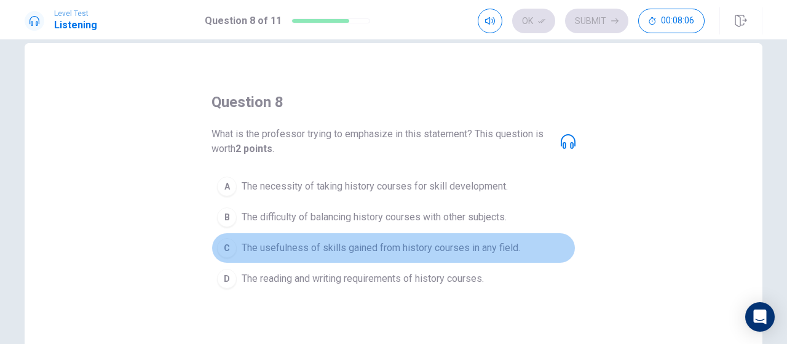
click at [433, 250] on span "The usefulness of skills gained from history courses in any field." at bounding box center [381, 248] width 279 height 15
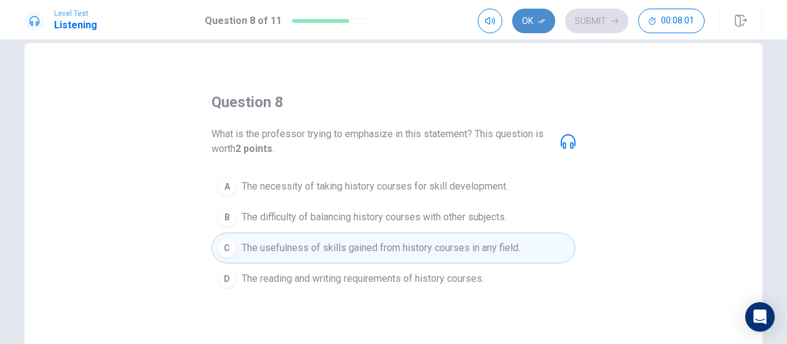
click at [530, 18] on button "Ok" at bounding box center [533, 21] width 43 height 25
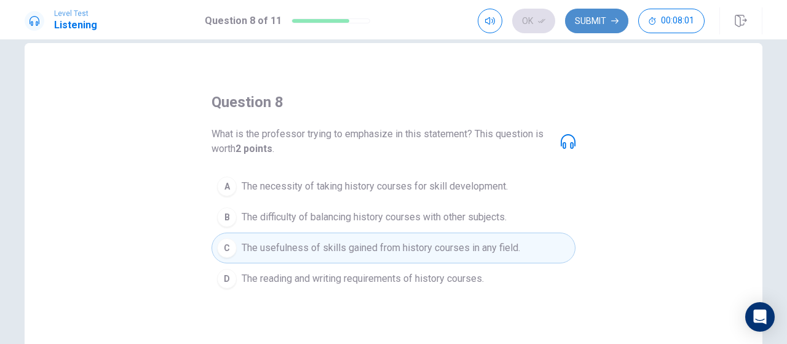
click at [577, 18] on button "Submit" at bounding box center [596, 21] width 63 height 25
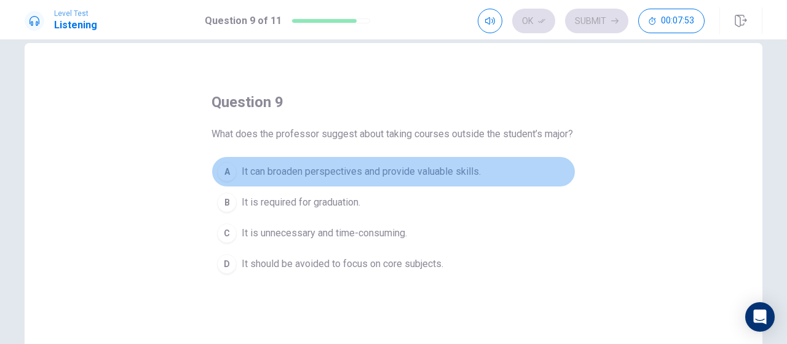
click at [459, 179] on span "It can broaden perspectives and provide valuable skills." at bounding box center [361, 171] width 239 height 15
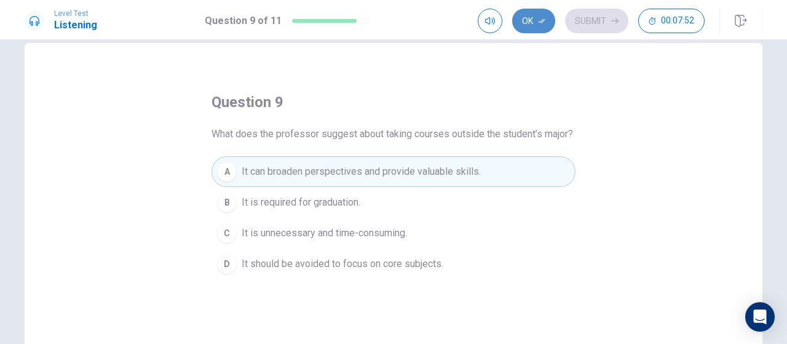
click at [536, 27] on button "Ok" at bounding box center [533, 21] width 43 height 25
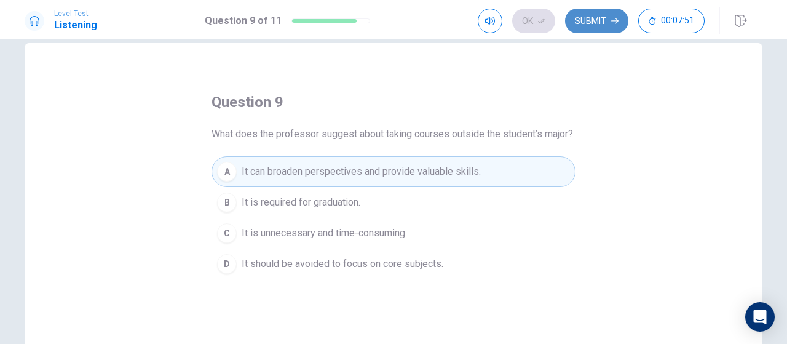
click at [595, 24] on button "Submit" at bounding box center [596, 21] width 63 height 25
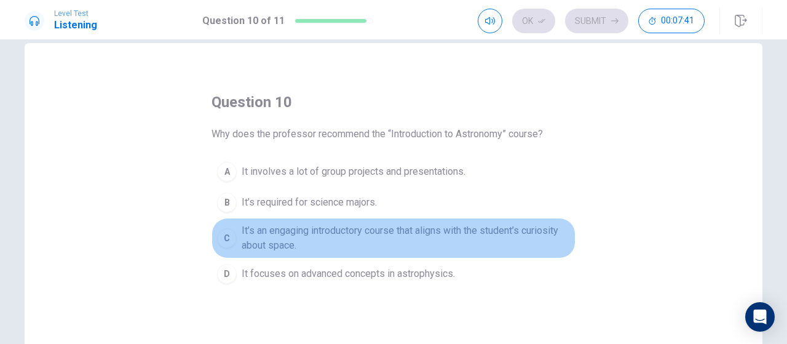
click at [416, 232] on span "It’s an engaging introductory course that aligns with the student’s curiosity a…" at bounding box center [406, 238] width 328 height 30
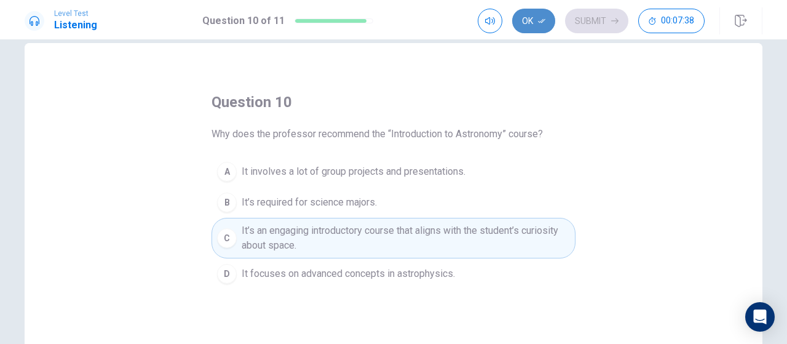
click at [536, 28] on button "Ok" at bounding box center [533, 21] width 43 height 25
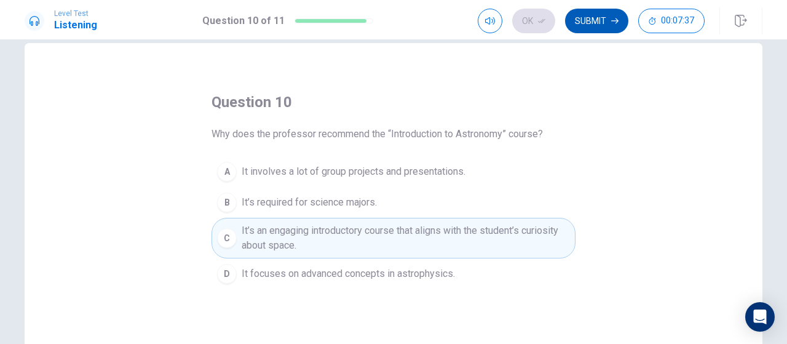
click at [584, 23] on button "Submit" at bounding box center [596, 21] width 63 height 25
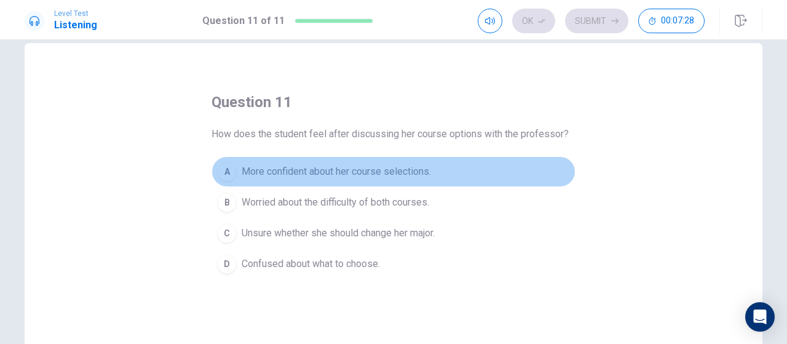
click at [434, 175] on button "A More confident about her course selections." at bounding box center [394, 171] width 364 height 31
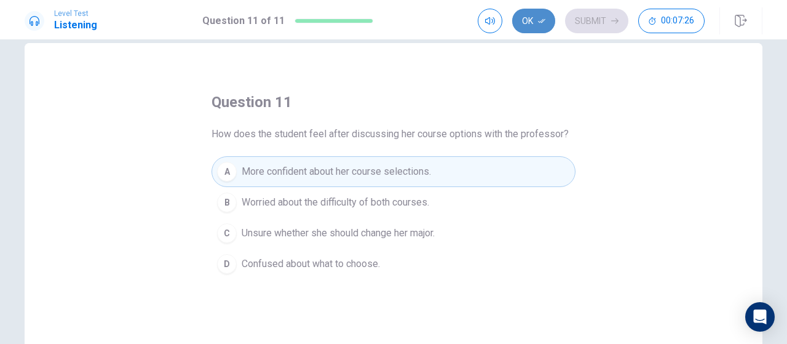
click at [548, 24] on button "Ok" at bounding box center [533, 21] width 43 height 25
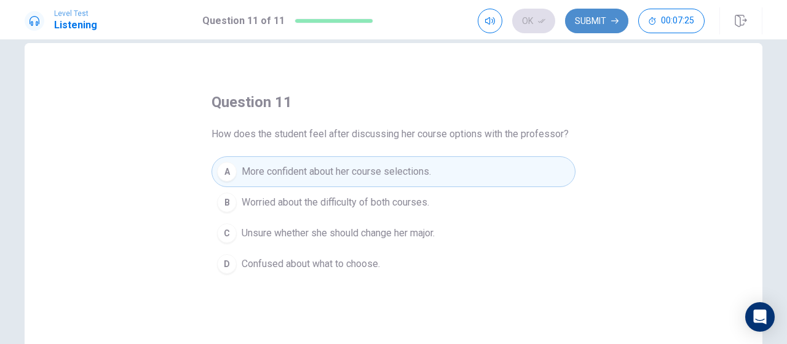
click at [589, 23] on button "Submit" at bounding box center [596, 21] width 63 height 25
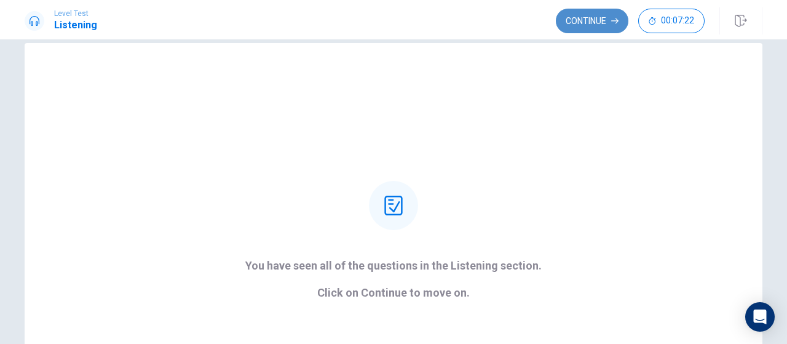
click at [591, 21] on button "Continue" at bounding box center [592, 21] width 73 height 25
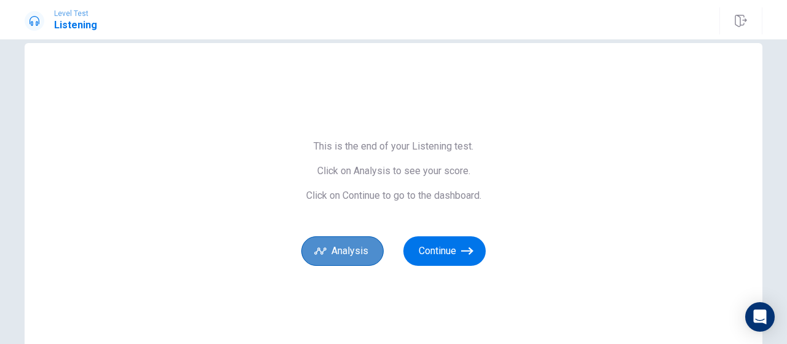
click at [376, 248] on button "Analysis" at bounding box center [342, 251] width 82 height 30
